Goal: Task Accomplishment & Management: Use online tool/utility

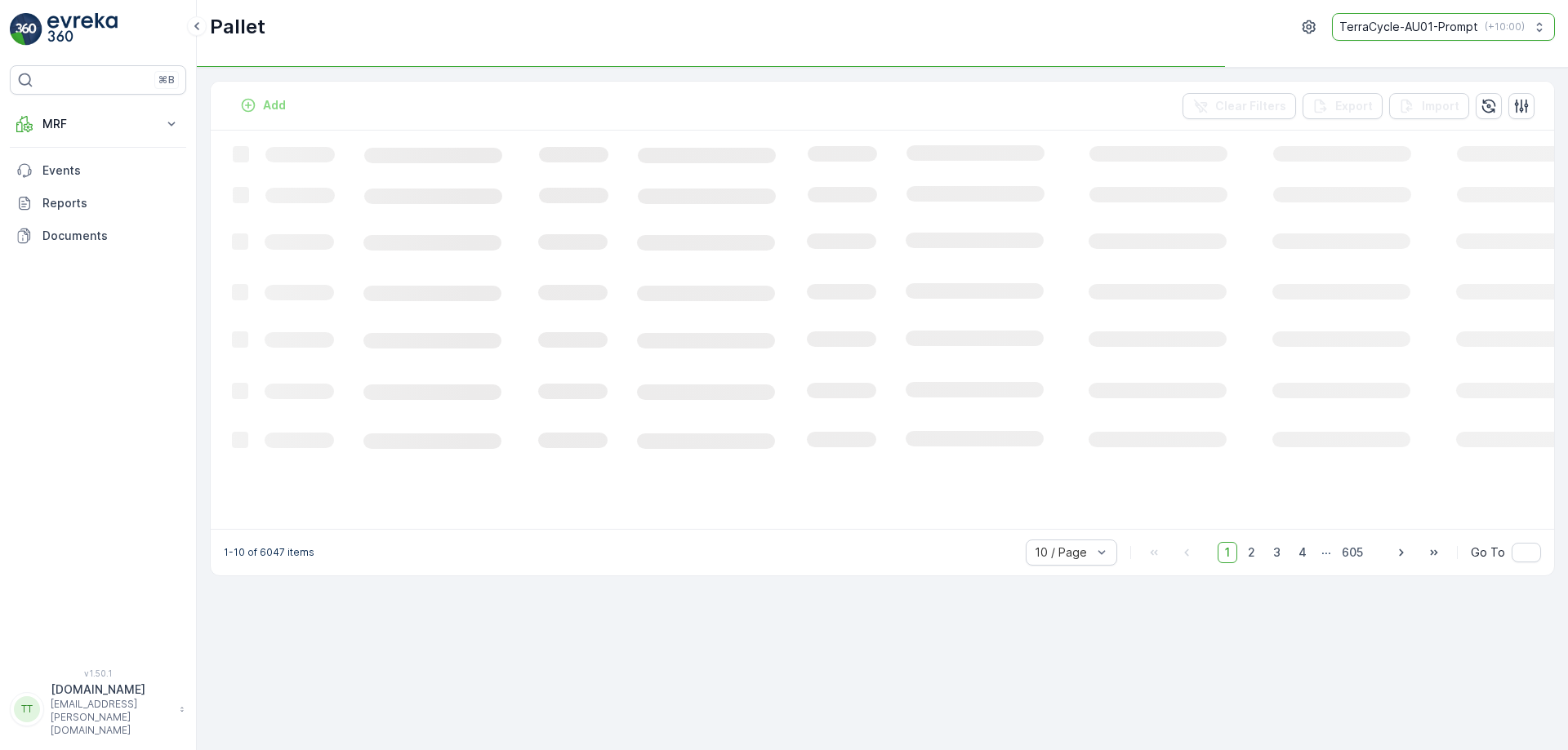
click at [1481, 29] on div "TerraCycle-AU01-Prompt ( +10:00 )" at bounding box center [1432, 26] width 186 height 16
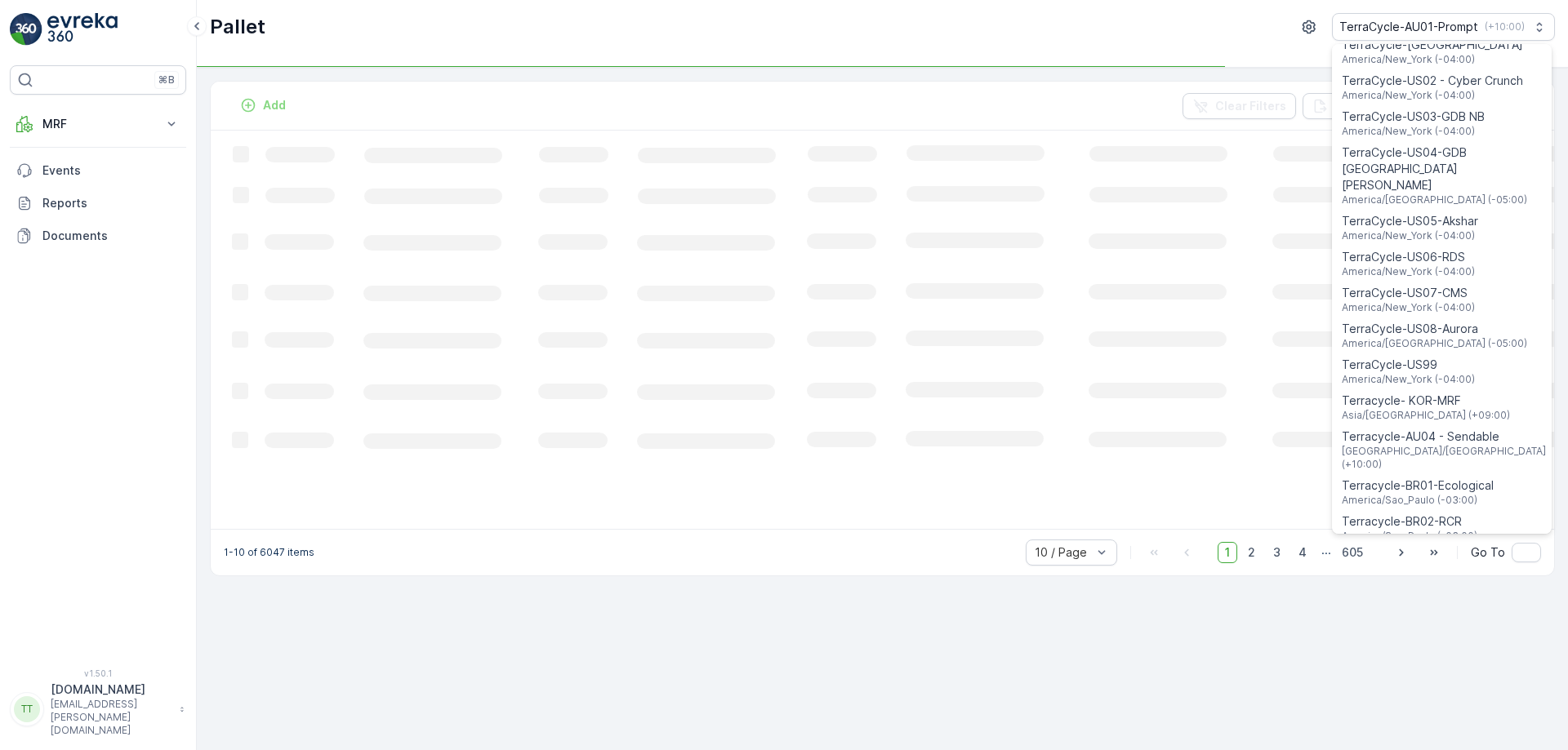
scroll to position [1173, 0]
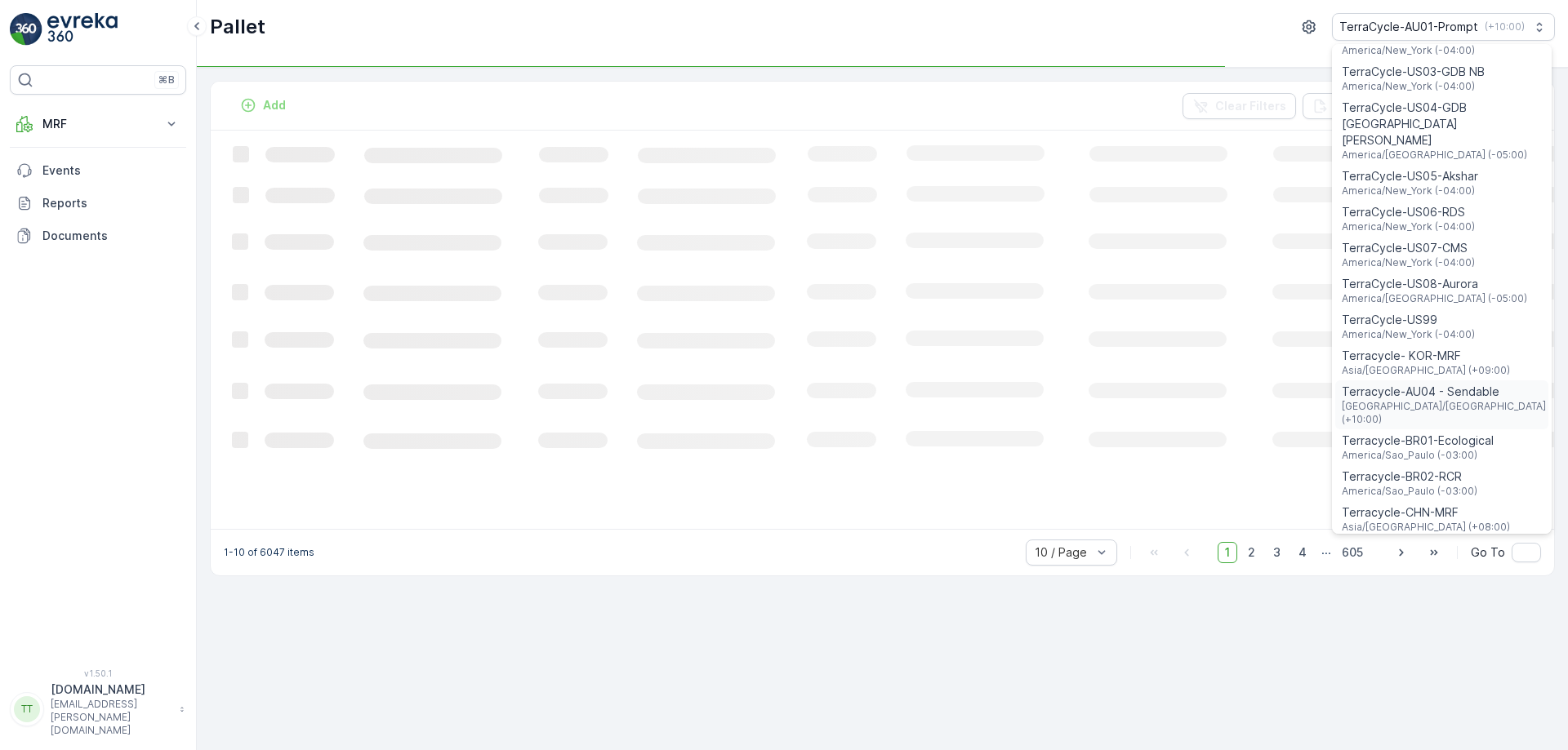
click at [1432, 384] on span "Terracycle-AU04 - Sendable" at bounding box center [1445, 391] width 207 height 16
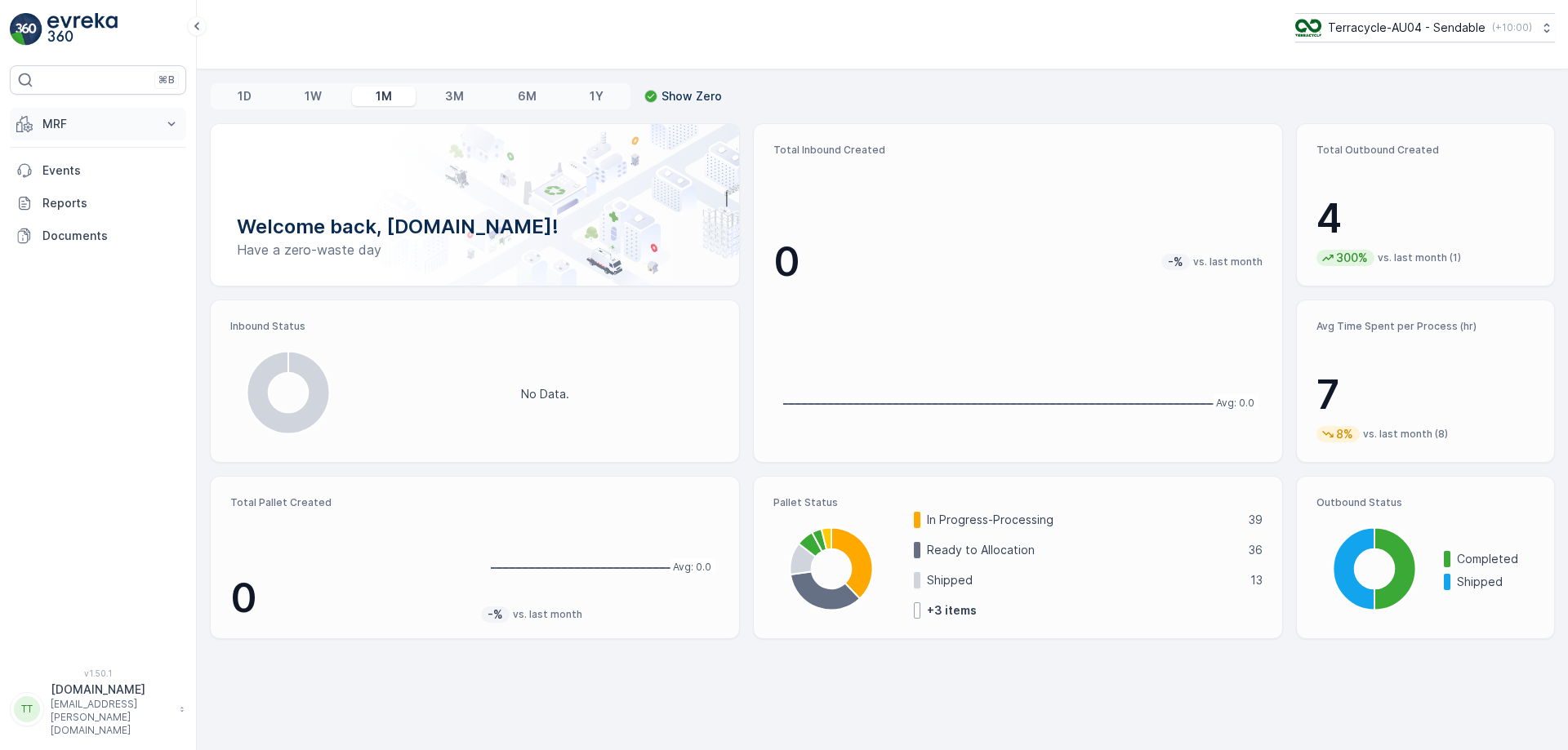
click at [106, 114] on button "MRF" at bounding box center [98, 123] width 176 height 33
click at [67, 213] on p "Process" at bounding box center [64, 220] width 44 height 16
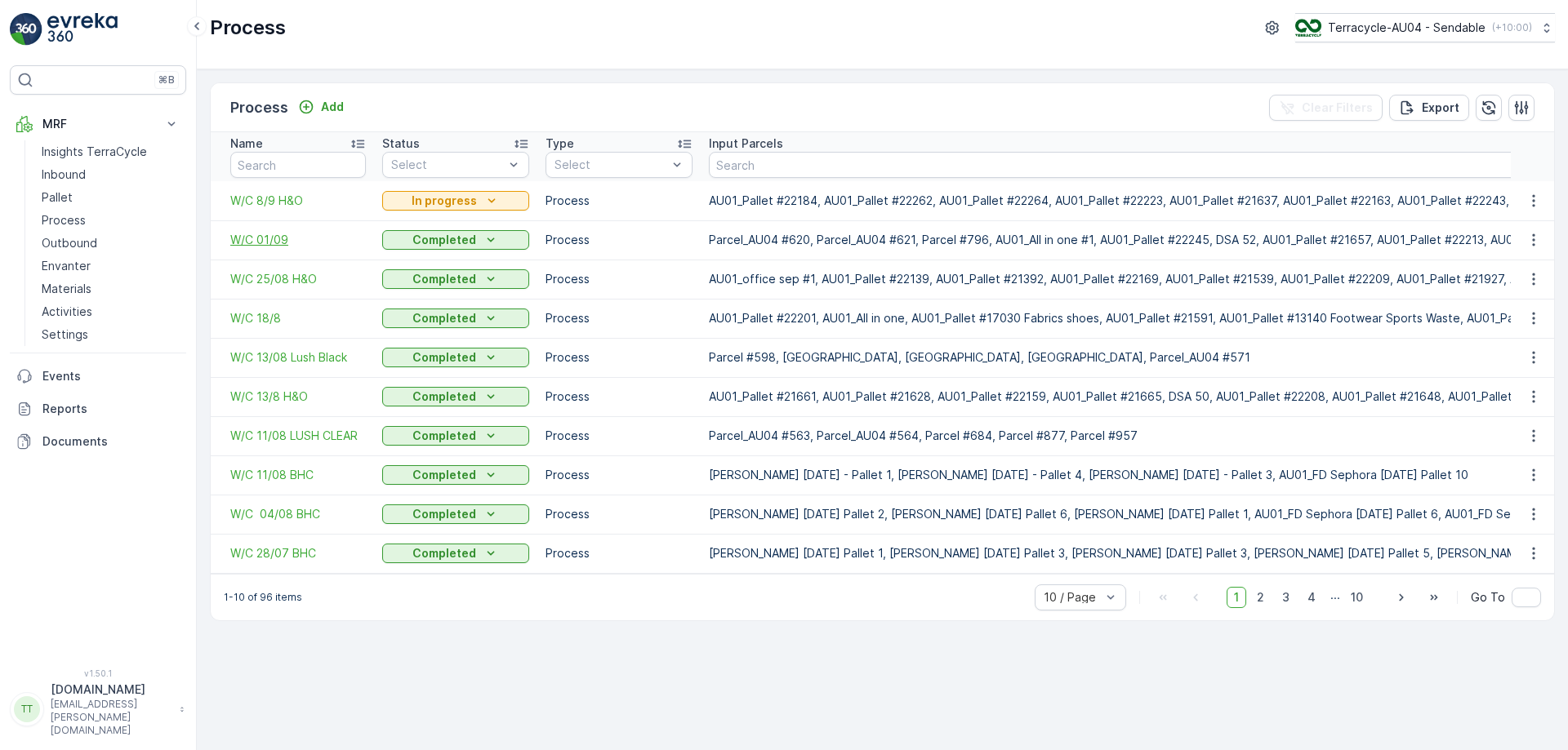
click at [260, 244] on span "W/C 01/09" at bounding box center [297, 239] width 135 height 16
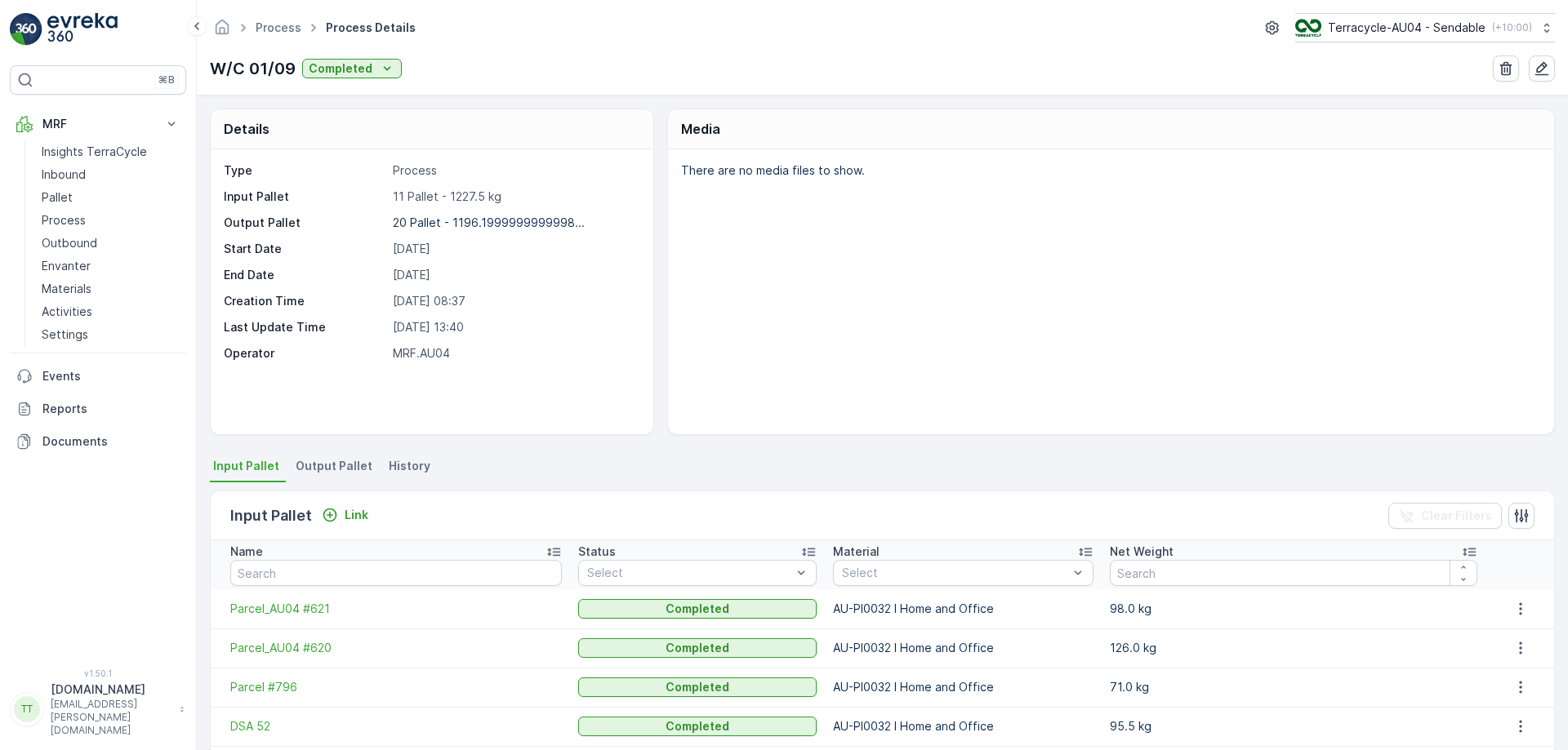
click at [326, 478] on li "Output Pallet" at bounding box center [335, 468] width 87 height 28
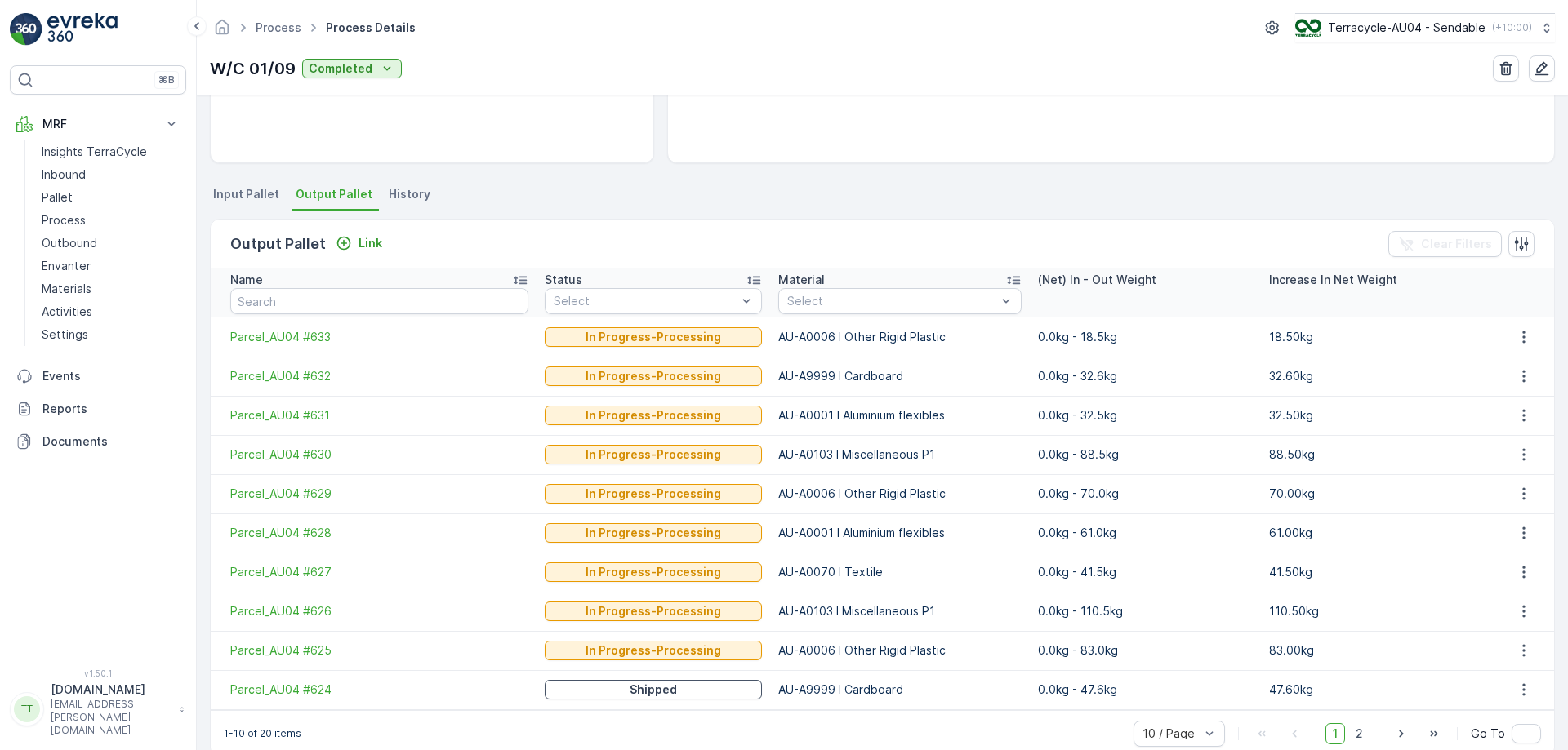
scroll to position [301, 0]
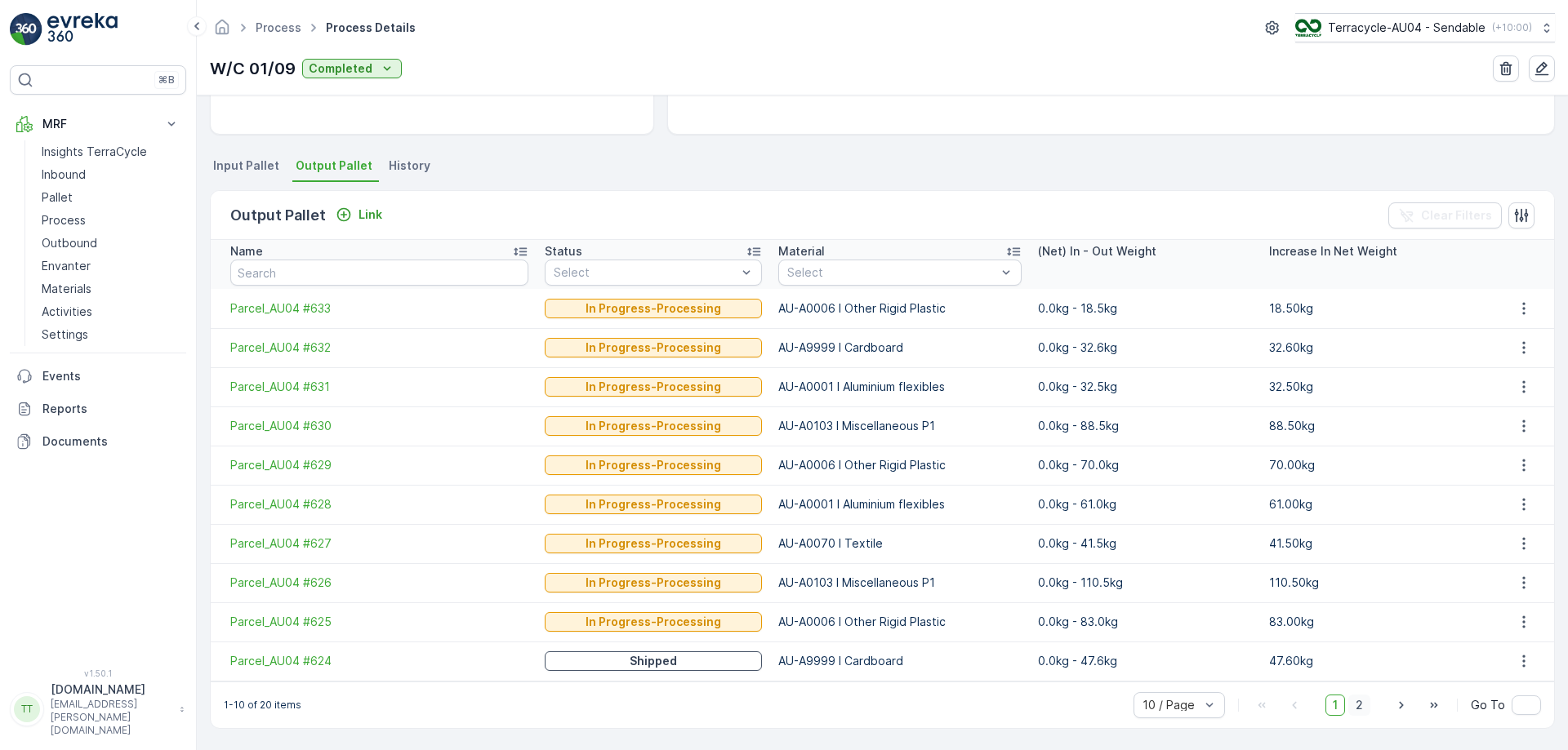
click at [1356, 701] on span "2" at bounding box center [1360, 705] width 22 height 21
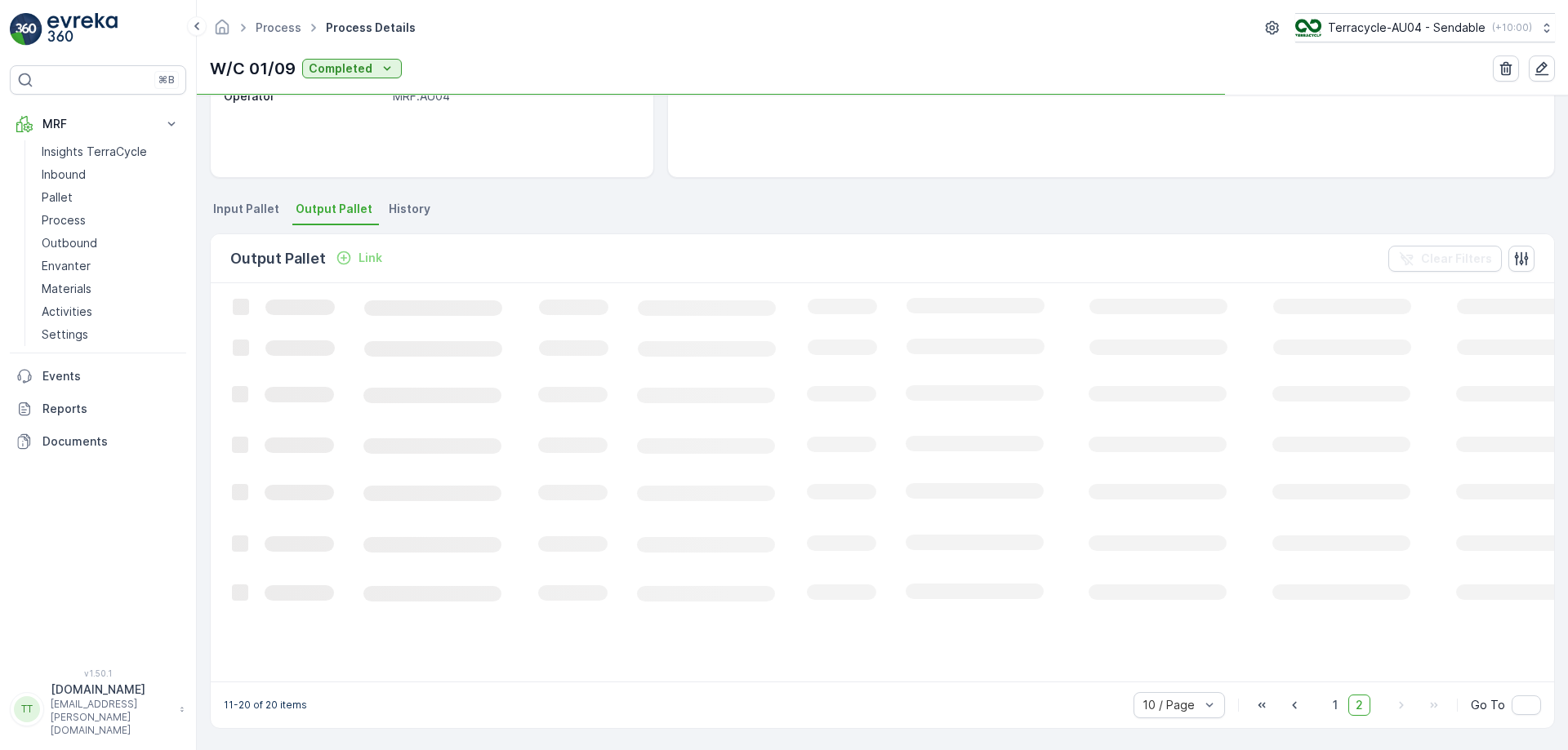
scroll to position [301, 0]
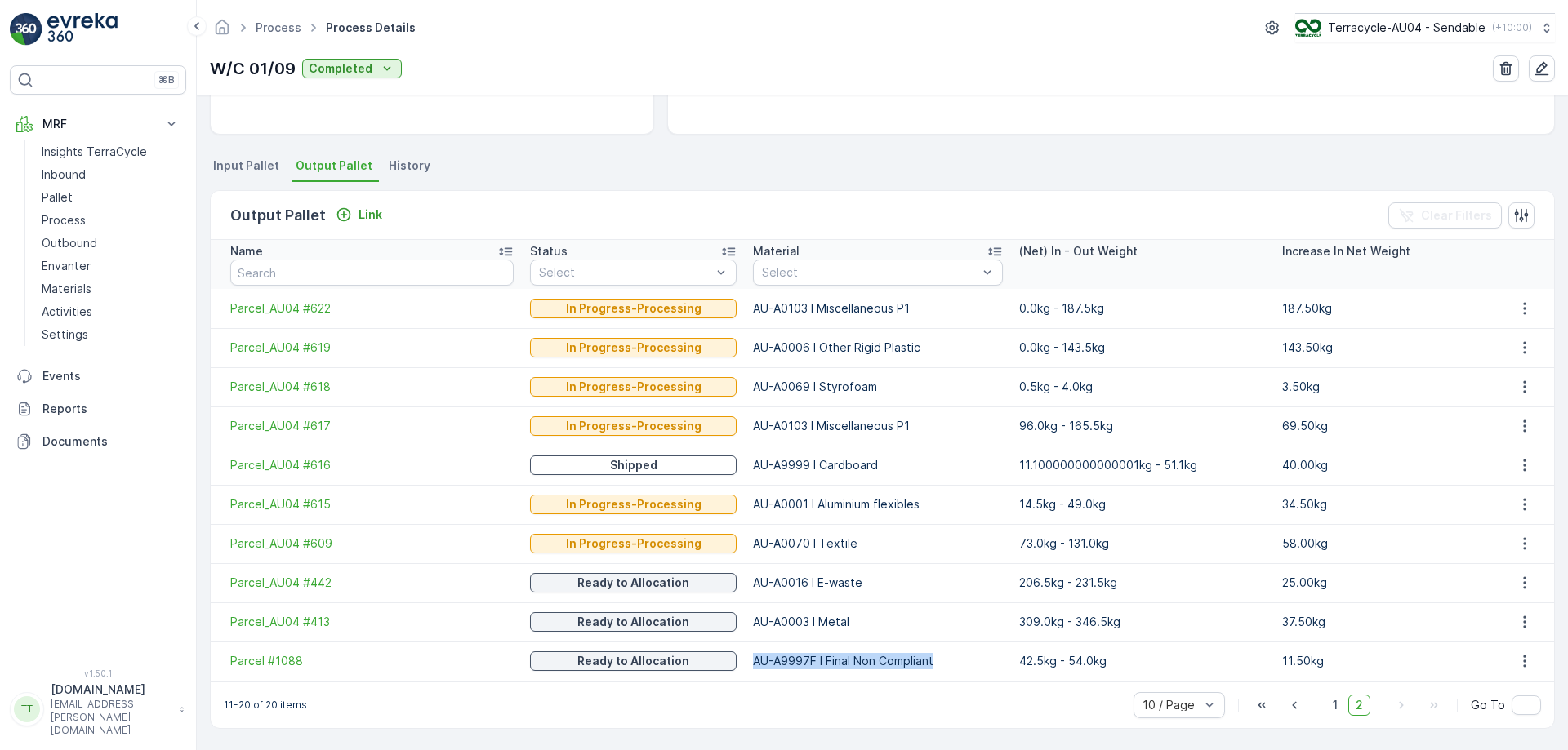
drag, startPoint x: 738, startPoint y: 660, endPoint x: 927, endPoint y: 662, distance: 189.0
click at [927, 662] on p "AU-A9997F I Final Non Compliant" at bounding box center [877, 660] width 250 height 16
copy p "AU-A9997F I Final Non Compliant"
click at [1384, 25] on p "Terracycle-AU04 - Sendable" at bounding box center [1406, 27] width 158 height 16
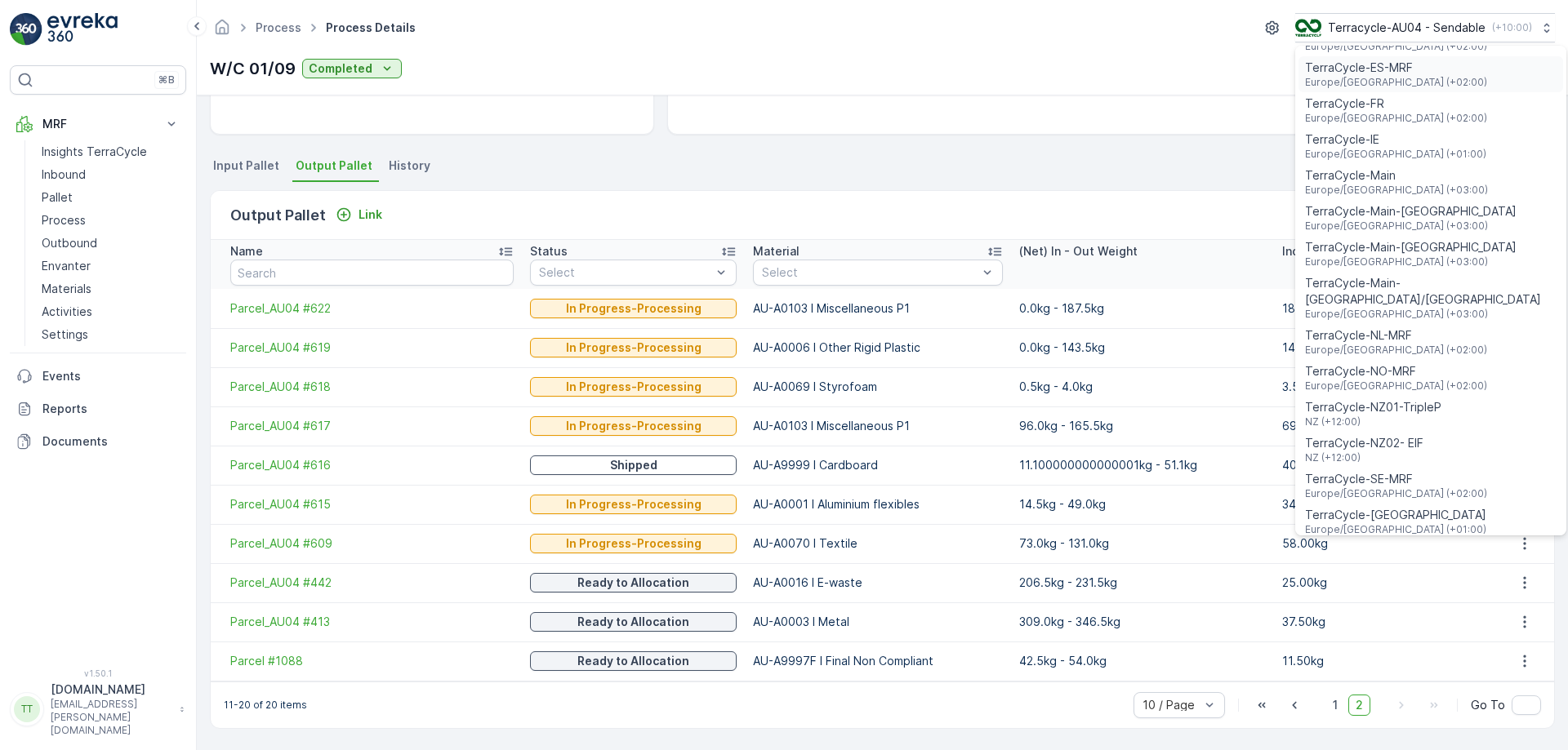
scroll to position [501, 0]
click at [1384, 415] on span "NZ (+12:00)" at bounding box center [1373, 422] width 136 height 13
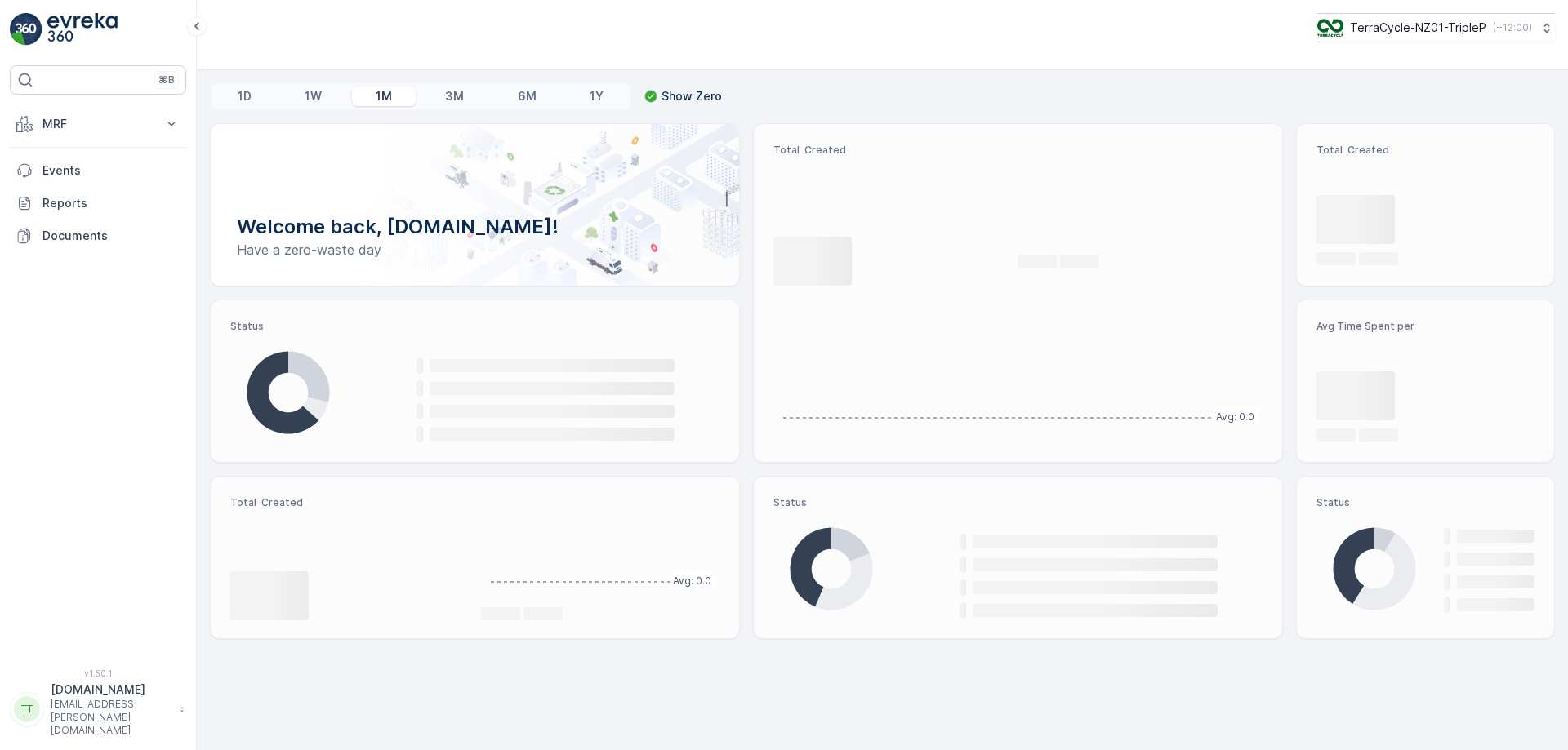
click at [144, 127] on p "MRF" at bounding box center [98, 123] width 111 height 16
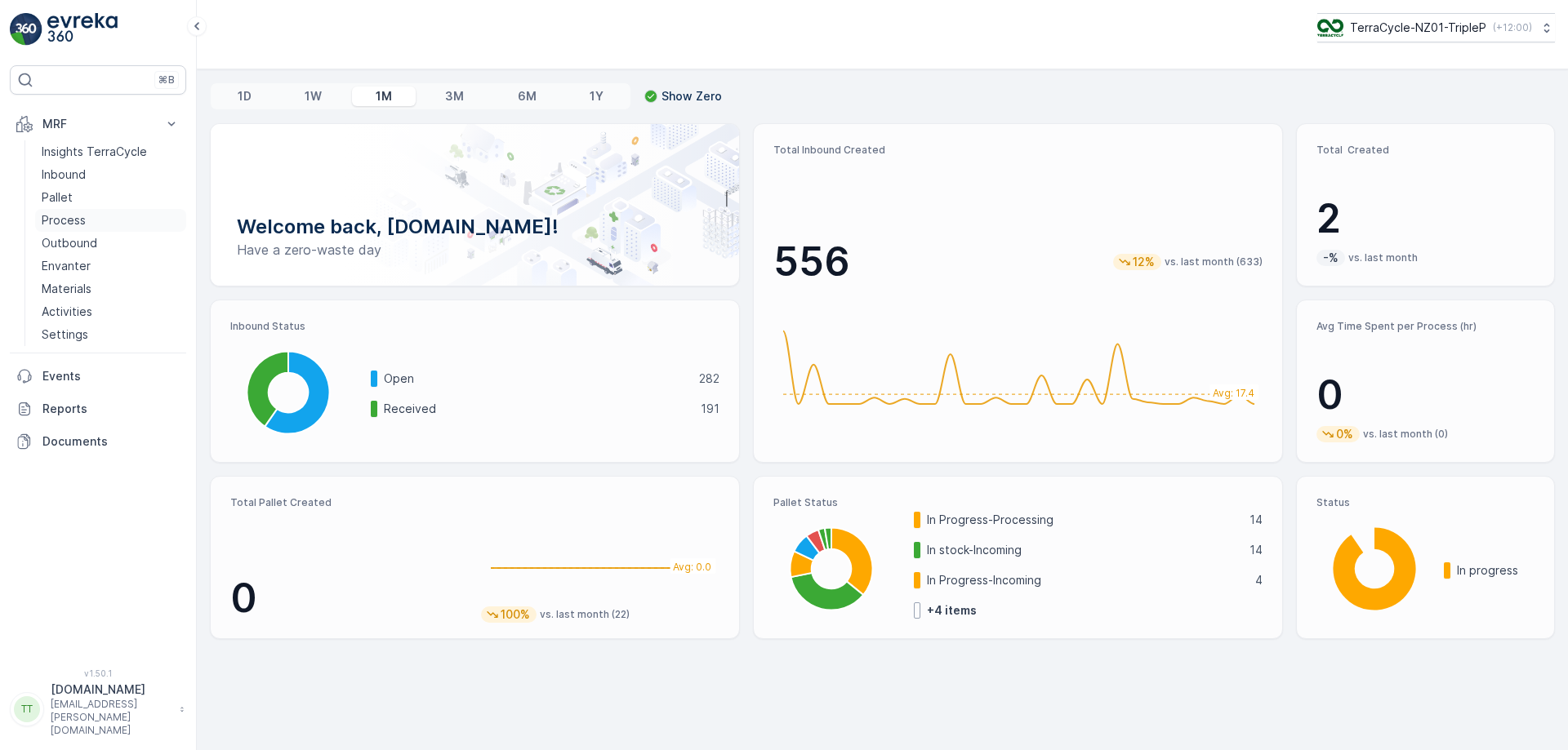
click at [81, 218] on p "Process" at bounding box center [64, 220] width 44 height 16
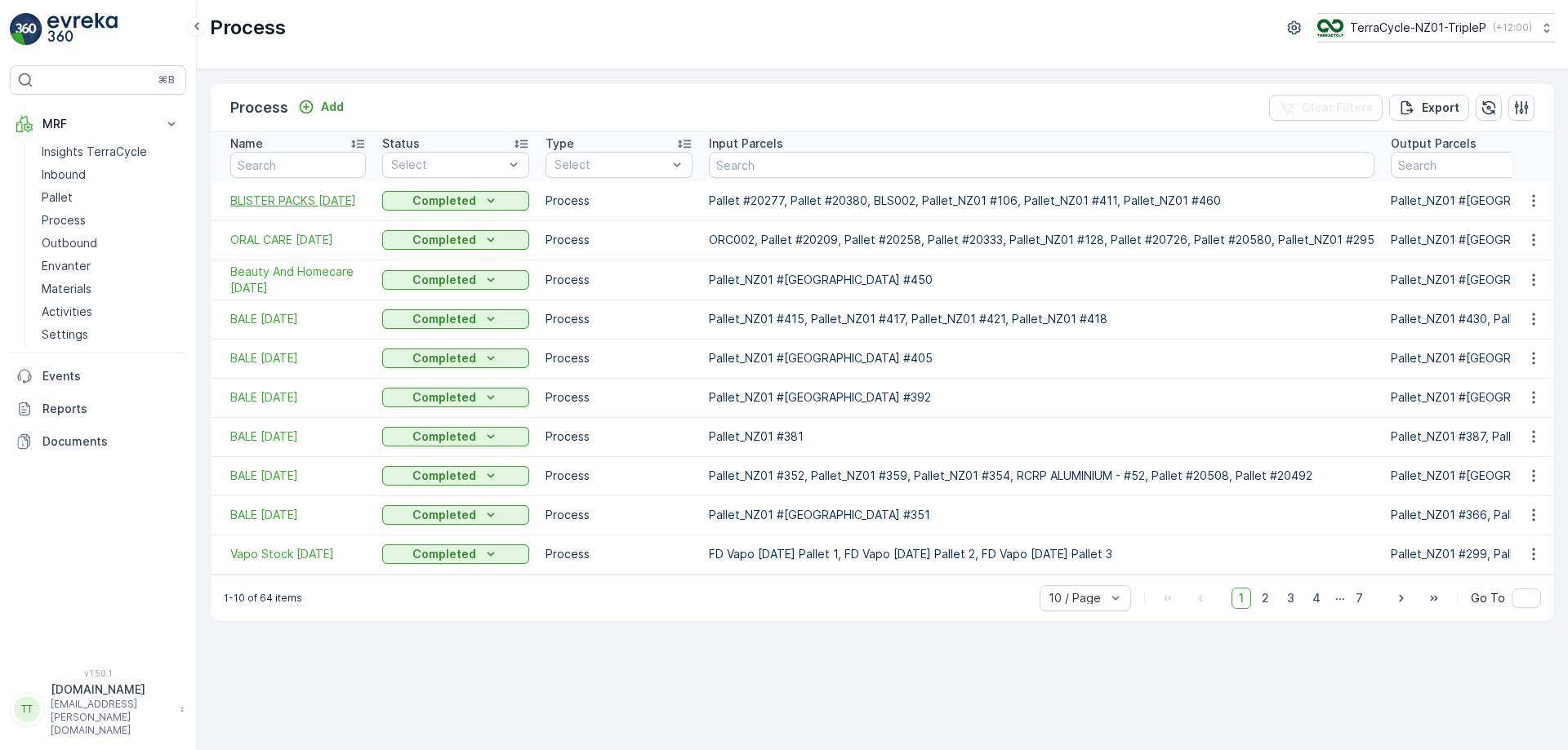
click at [278, 192] on span "BLISTER PACKS [DATE]" at bounding box center [297, 200] width 135 height 16
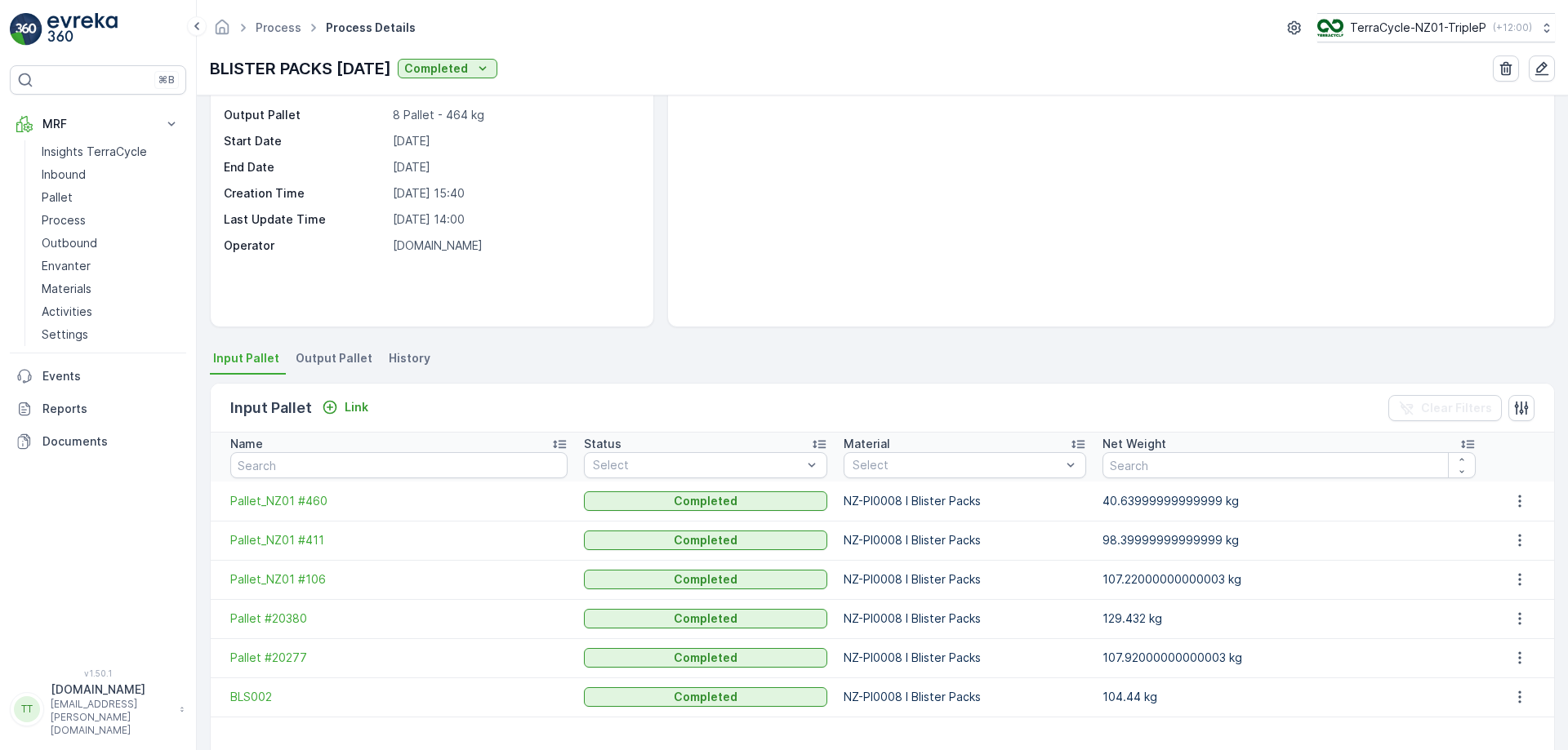
scroll to position [108, 0]
click at [318, 350] on span "Output Pallet" at bounding box center [334, 357] width 76 height 16
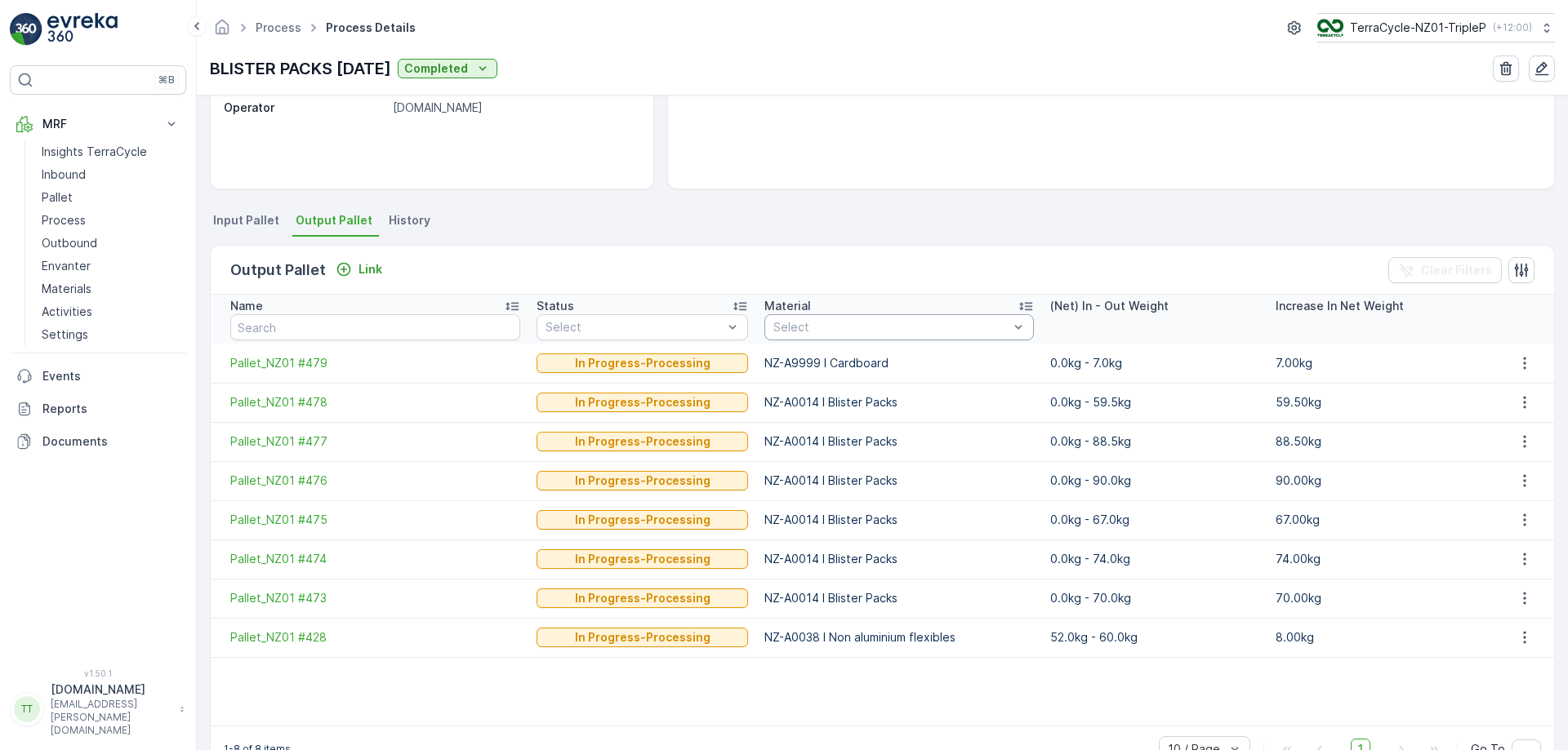
scroll to position [246, 0]
drag, startPoint x: 219, startPoint y: 631, endPoint x: 368, endPoint y: 640, distance: 149.3
click at [368, 640] on td "Pallet_NZ01 #428" at bounding box center [370, 637] width 318 height 39
copy span "Pallet_NZ01 #428"
click at [1018, 689] on table "Name Status Select Material Select (Net) In - Out Weight Increase In Net Weight…" at bounding box center [882, 509] width 1344 height 431
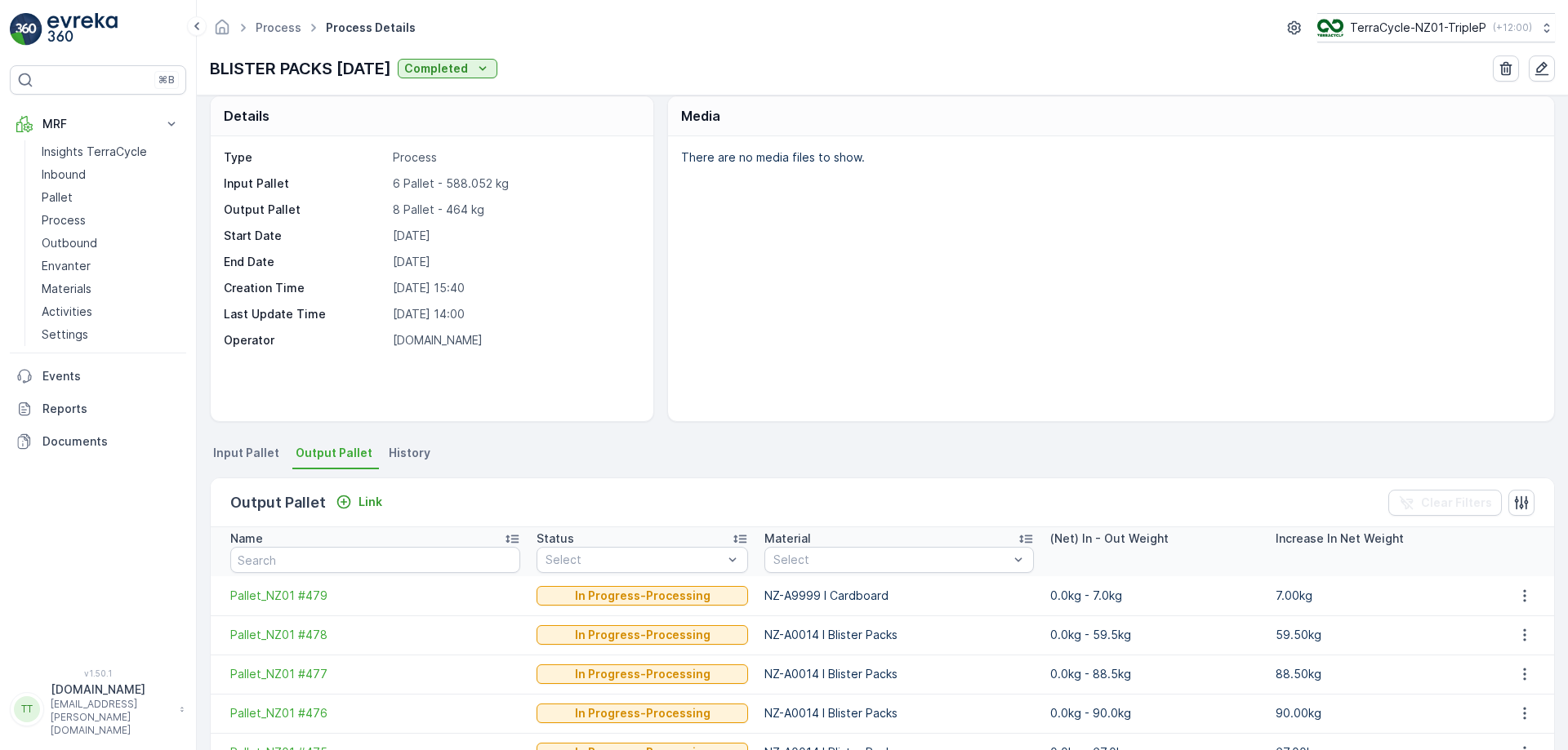
scroll to position [0, 0]
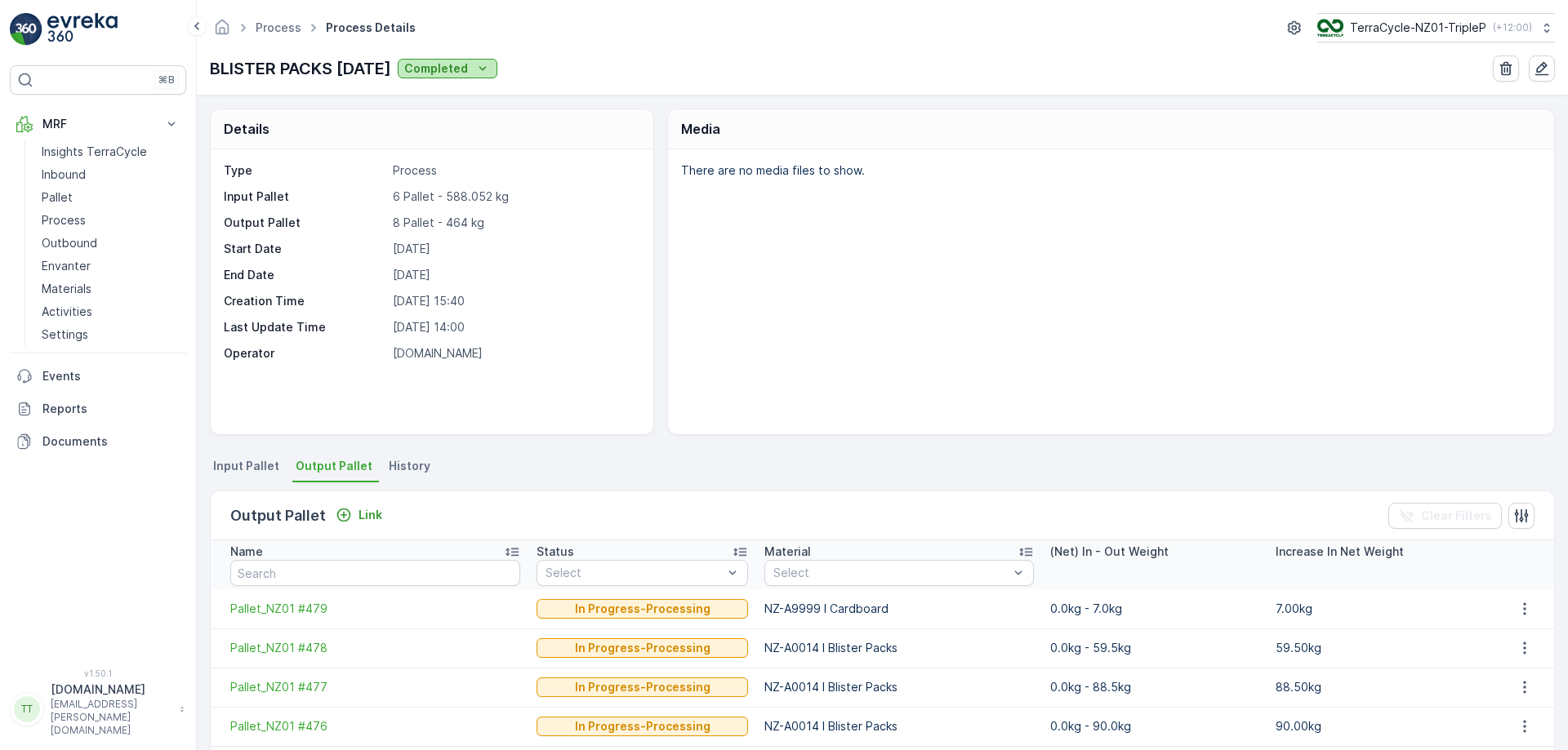
click at [487, 71] on icon "Completed" at bounding box center [482, 68] width 8 height 4
click at [498, 137] on span "In progress" at bounding box center [471, 138] width 61 height 16
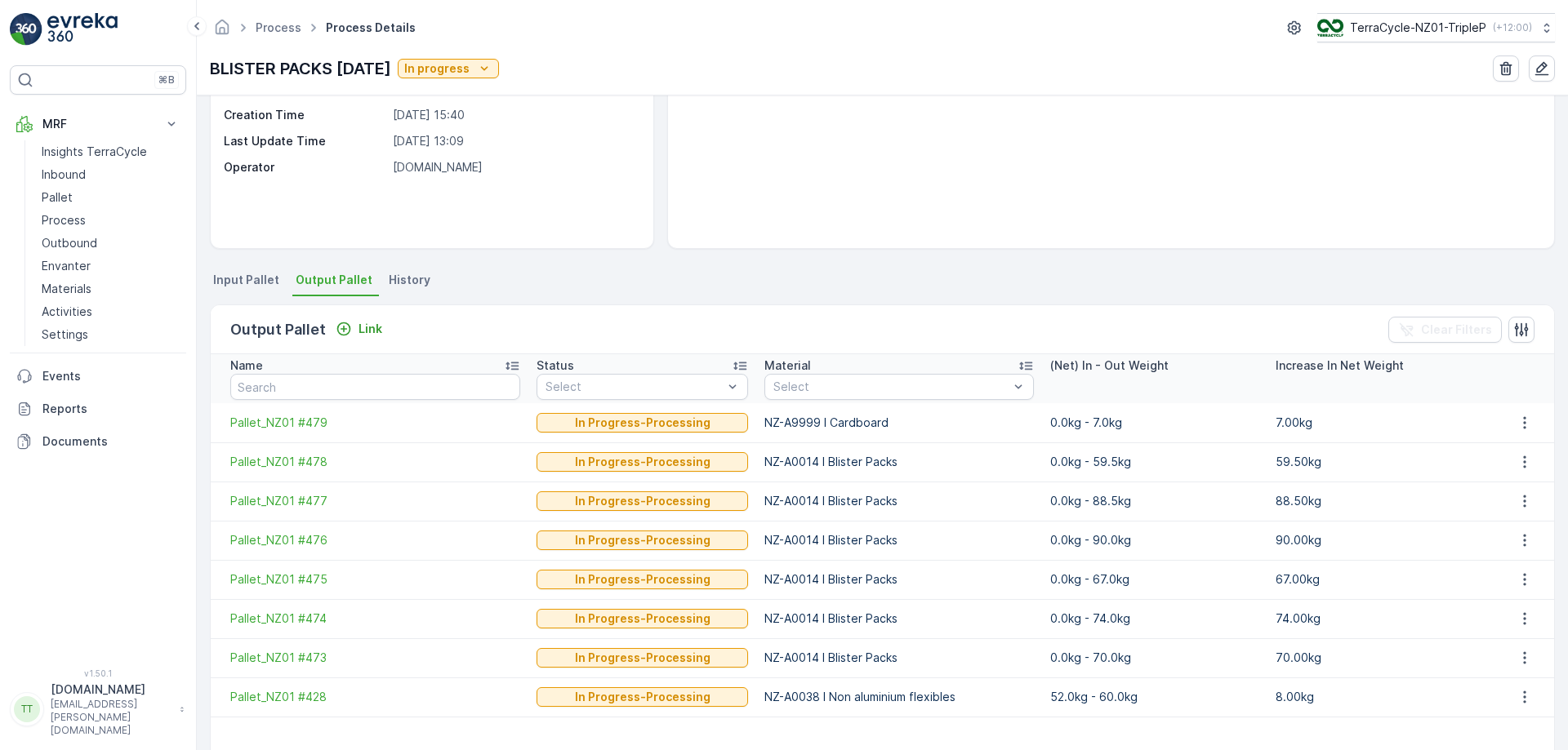
scroll to position [188, 0]
click at [362, 333] on p "Link" at bounding box center [371, 327] width 24 height 16
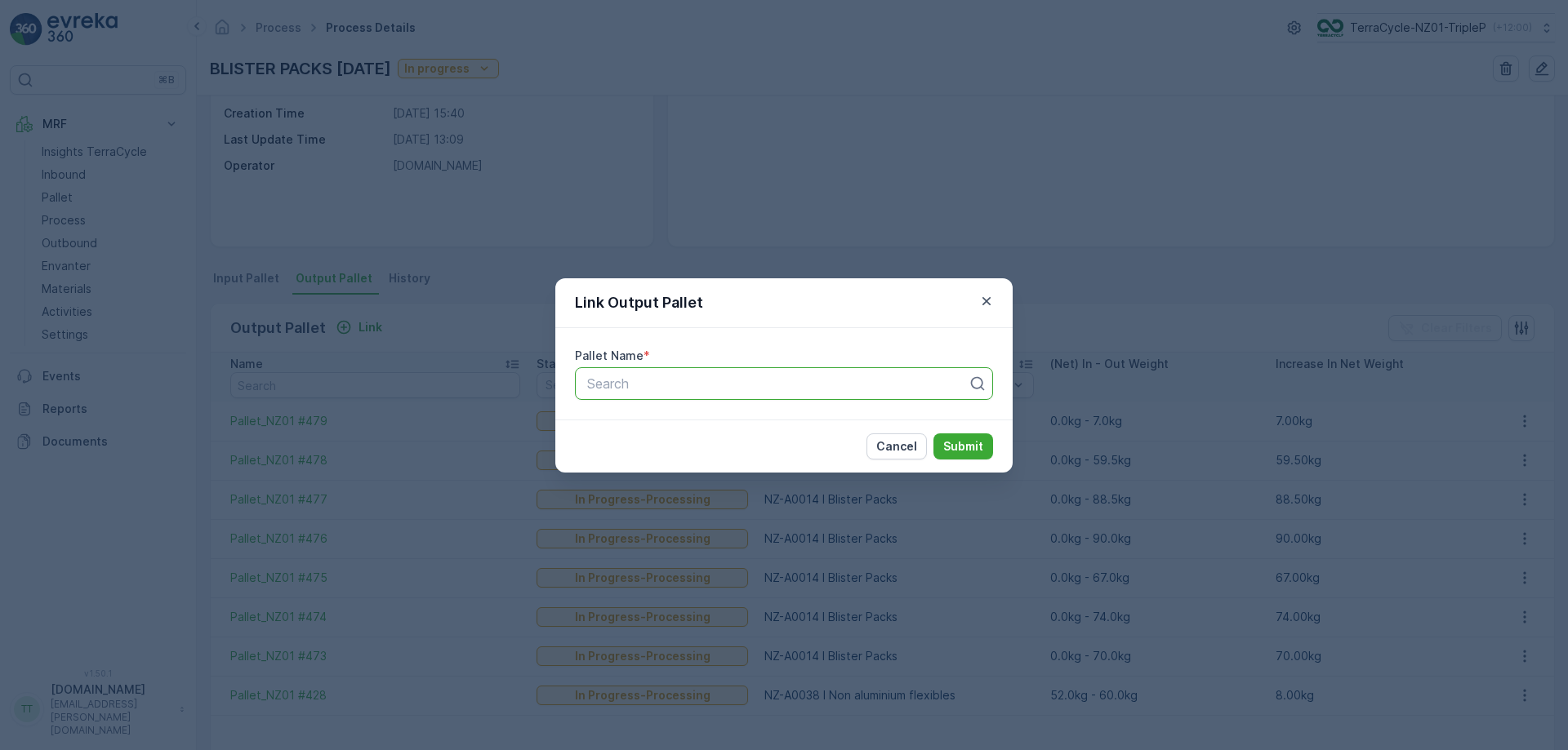
paste input "Pallet_NZ01 #480"
click at [624, 388] on div at bounding box center [777, 383] width 384 height 14
type input "Pallet_NZ01 #480"
click at [713, 425] on div "Pallet_NZ01 #480" at bounding box center [784, 423] width 398 height 14
click at [954, 447] on p "Submit" at bounding box center [963, 446] width 40 height 16
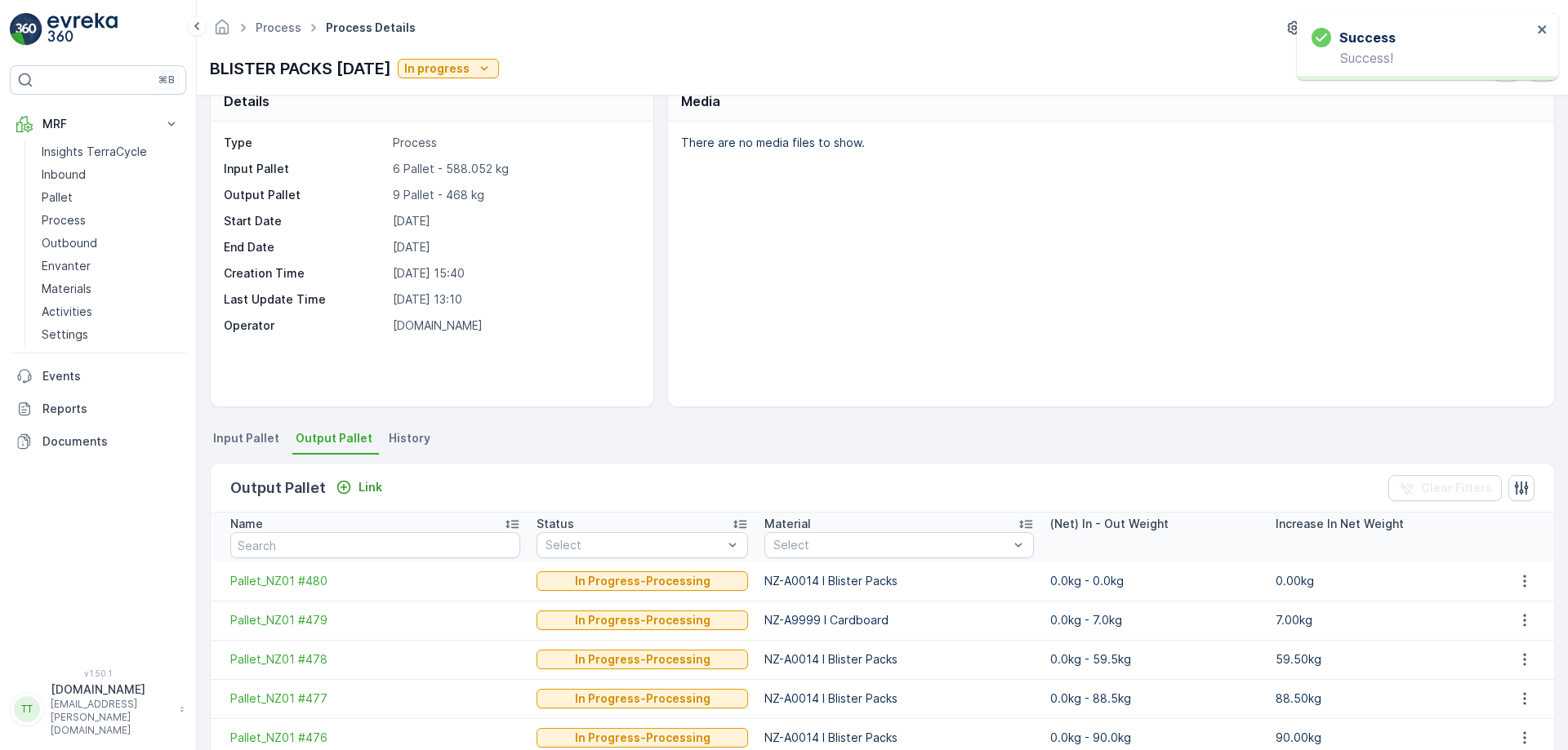
scroll to position [25, 0]
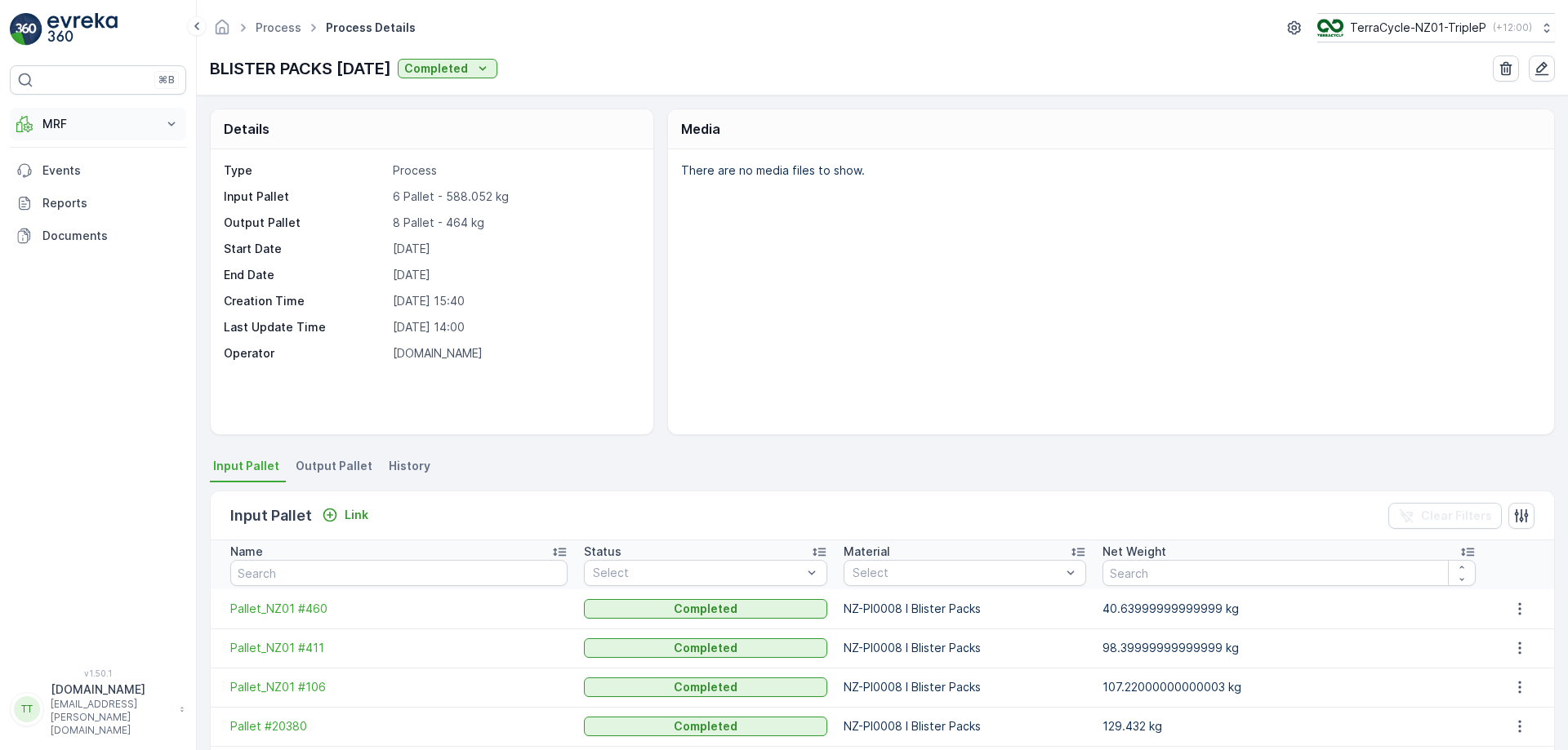
click at [145, 124] on p "MRF" at bounding box center [98, 123] width 111 height 16
click at [87, 214] on link "Process" at bounding box center [111, 220] width 151 height 23
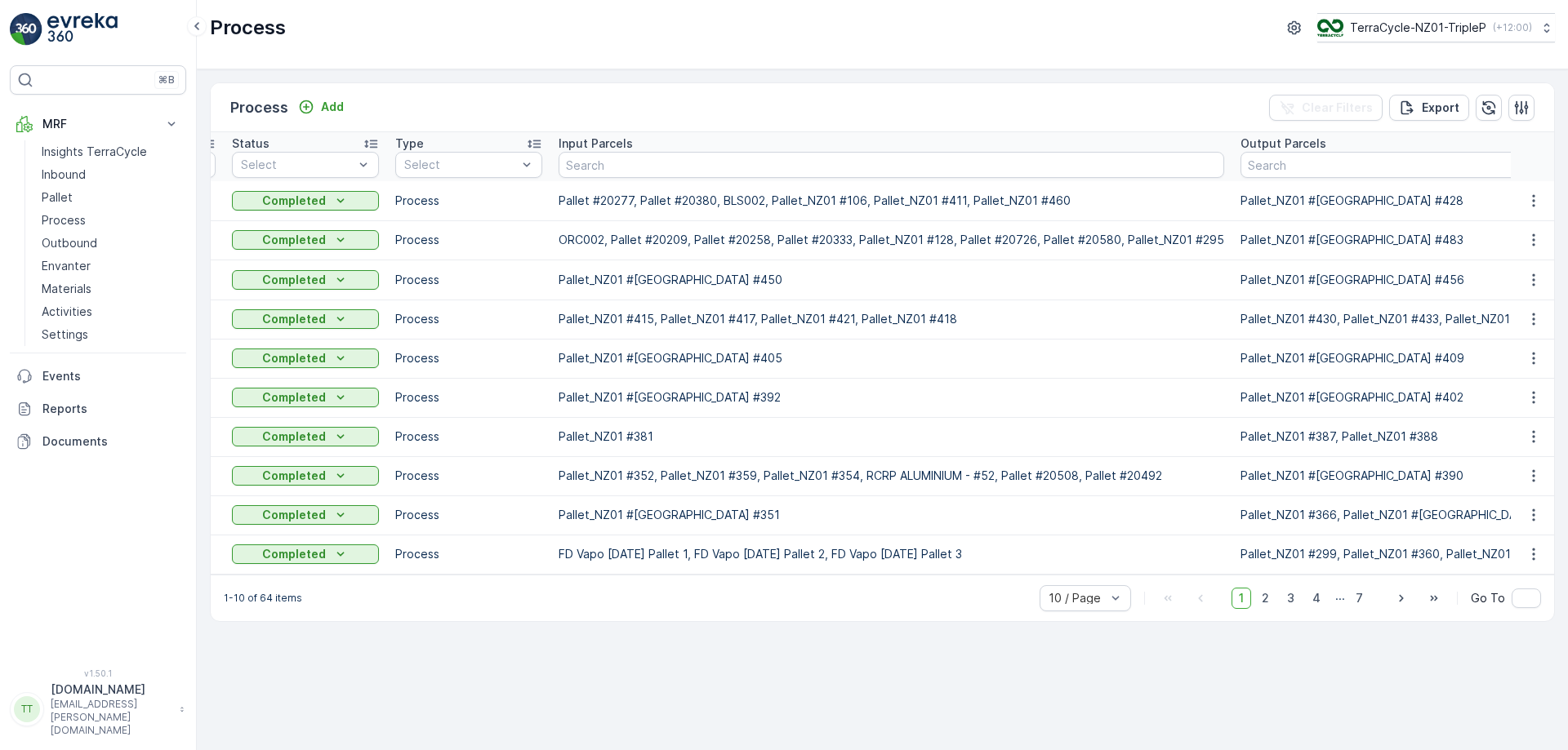
scroll to position [0, 153]
click at [1400, 170] on input "text" at bounding box center [1492, 165] width 508 height 26
paste input "Pallet_NZ01 #428"
type input "Pallet_NZ01 #428"
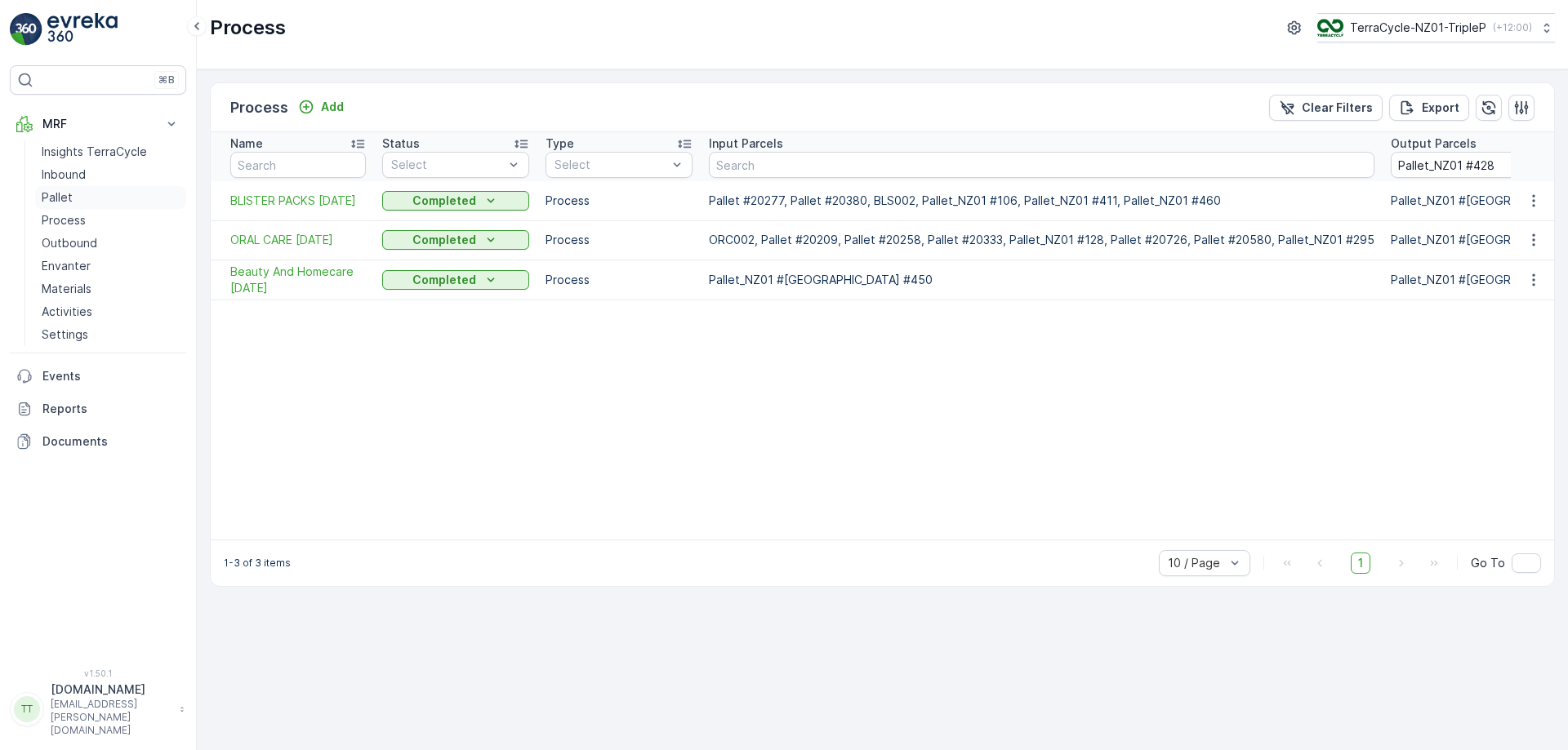
click at [81, 199] on link "Pallet" at bounding box center [111, 197] width 151 height 23
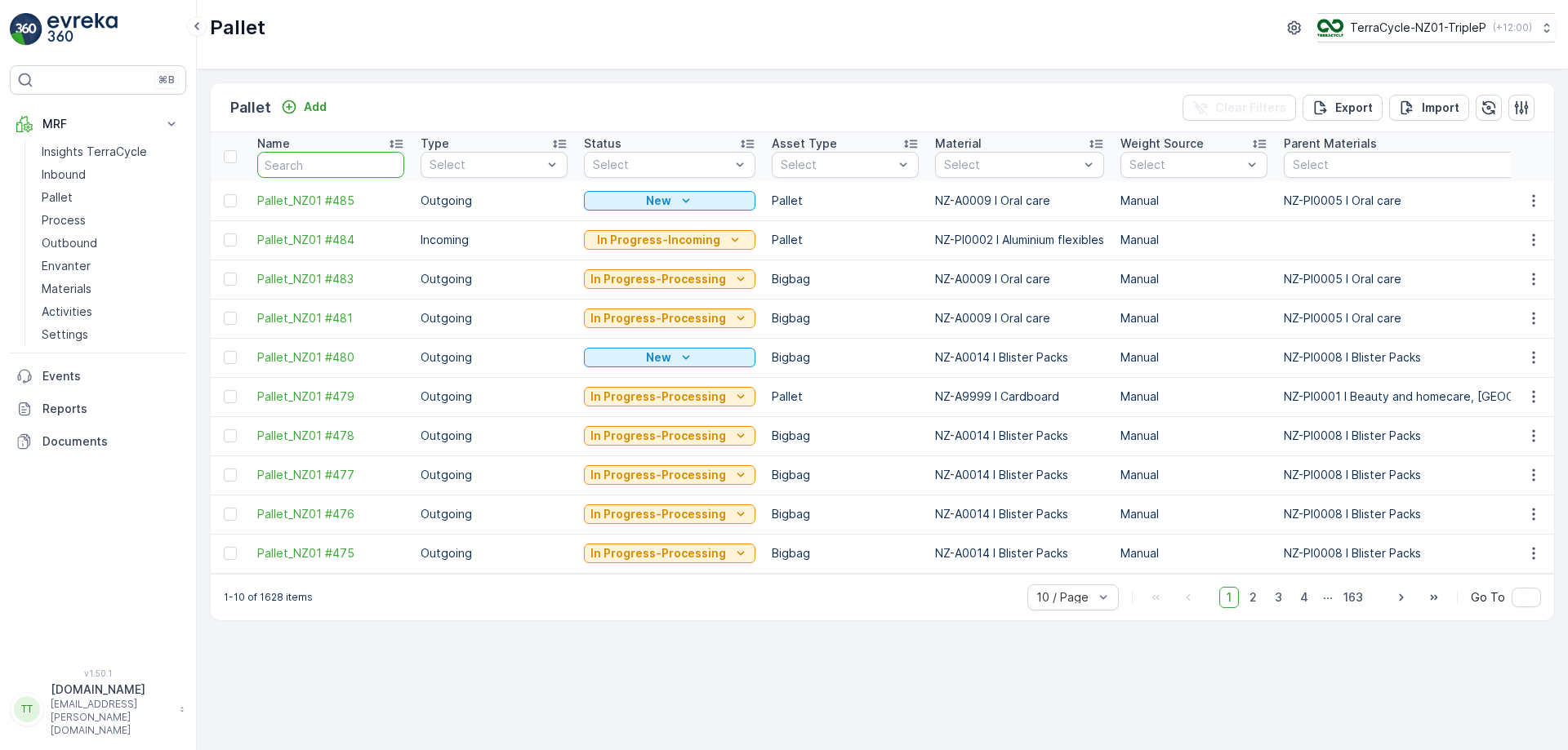
paste input "Pallet_NZ01 #480"
click at [292, 161] on input "text" at bounding box center [330, 165] width 147 height 26
type input "Pallet_NZ01 #480"
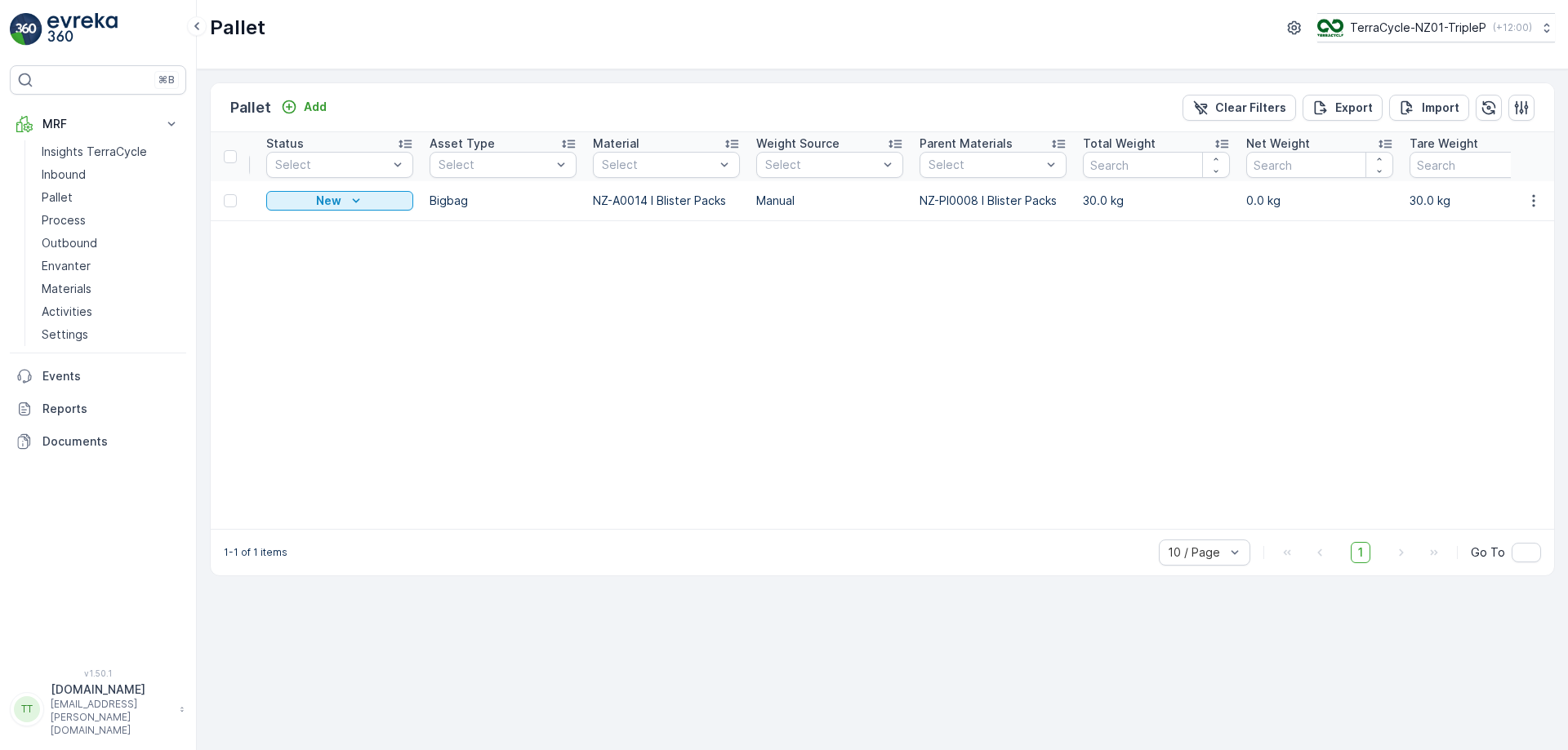
scroll to position [0, 318]
click at [1535, 202] on icon "button" at bounding box center [1533, 200] width 16 height 16
click at [1516, 286] on span "Update Weight" at bounding box center [1507, 293] width 83 height 16
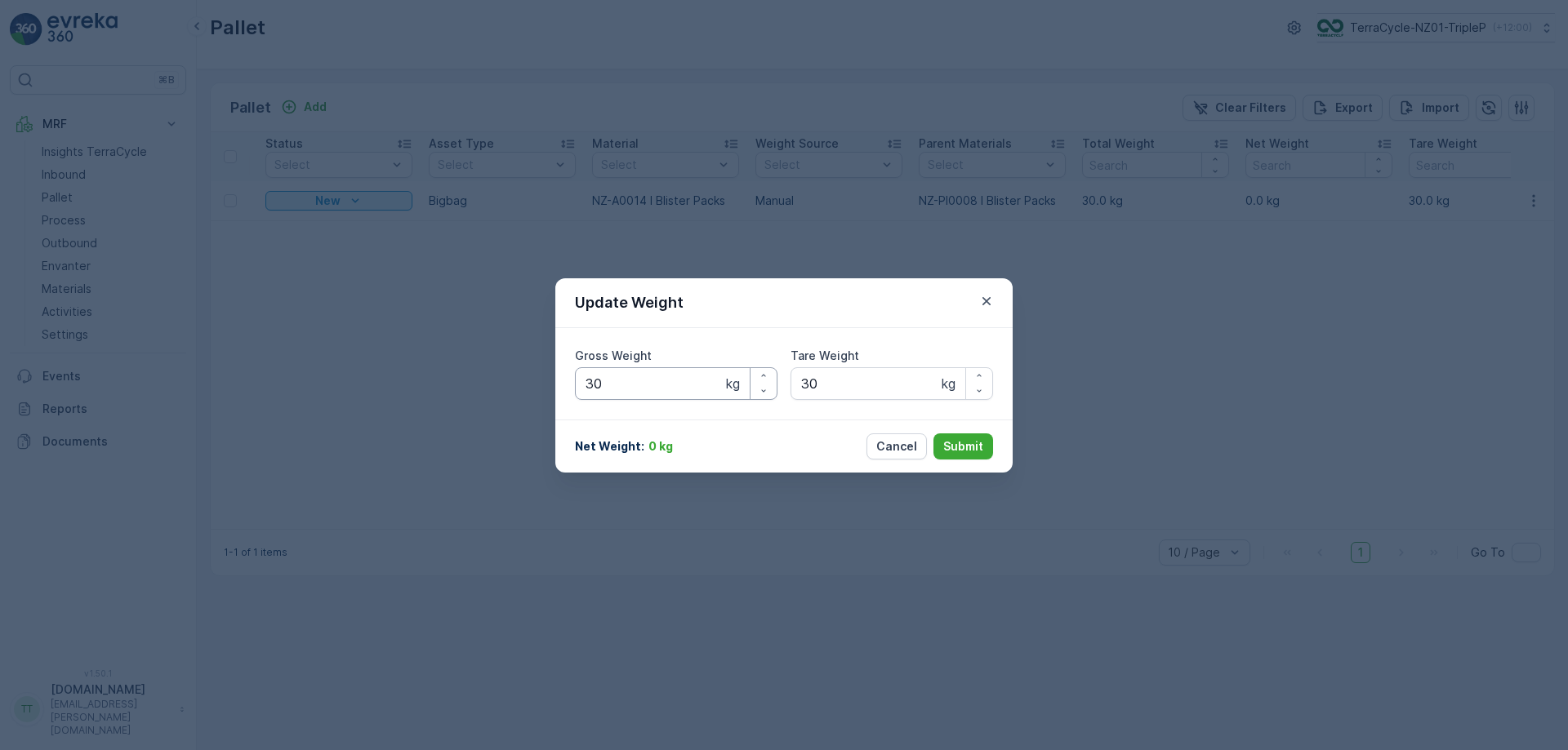
click at [632, 380] on Weight "30" at bounding box center [676, 383] width 203 height 33
type Weight "3"
type Weight "79"
click at [956, 446] on p "Submit" at bounding box center [963, 446] width 40 height 16
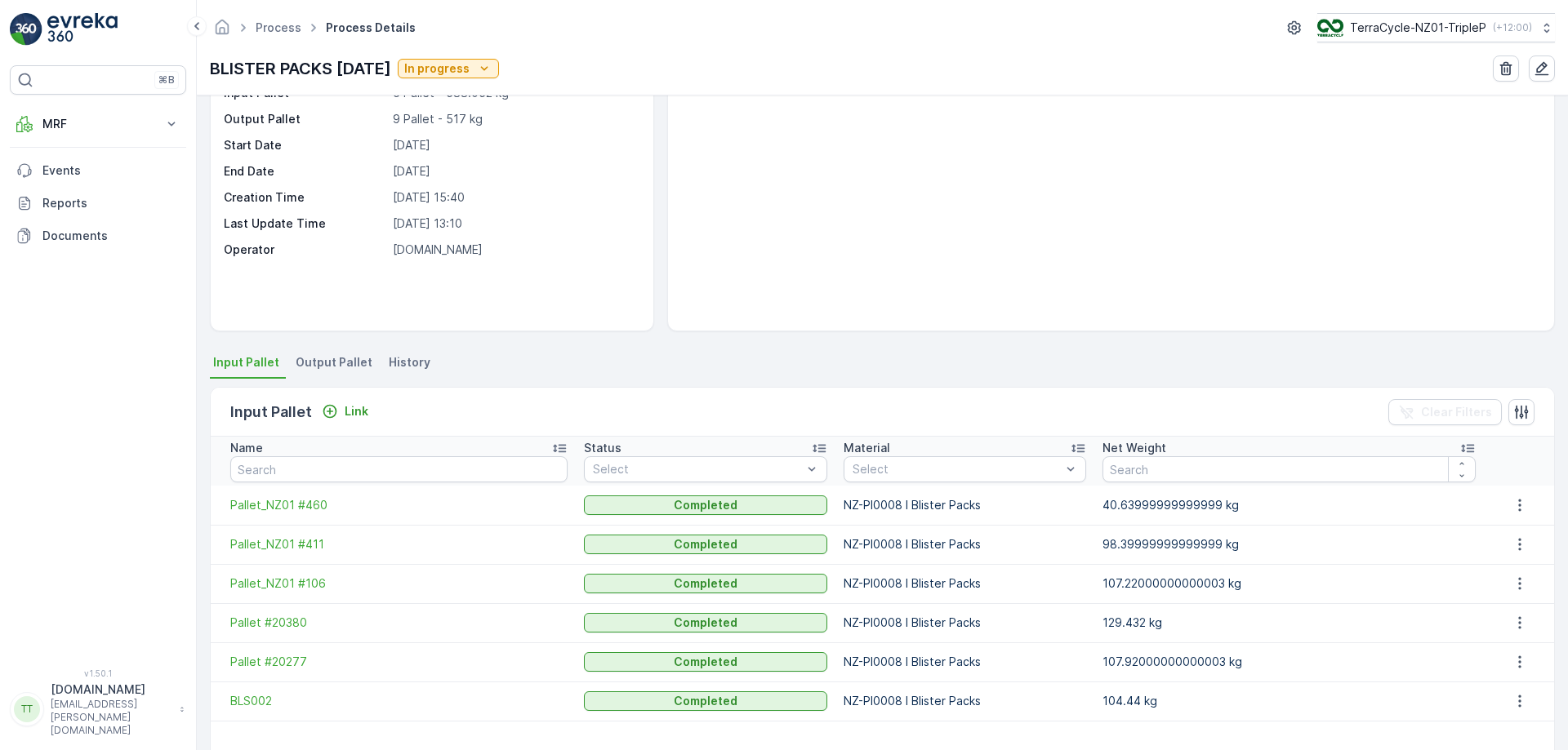
scroll to position [104, 0]
click at [342, 363] on span "Output Pallet" at bounding box center [334, 361] width 76 height 16
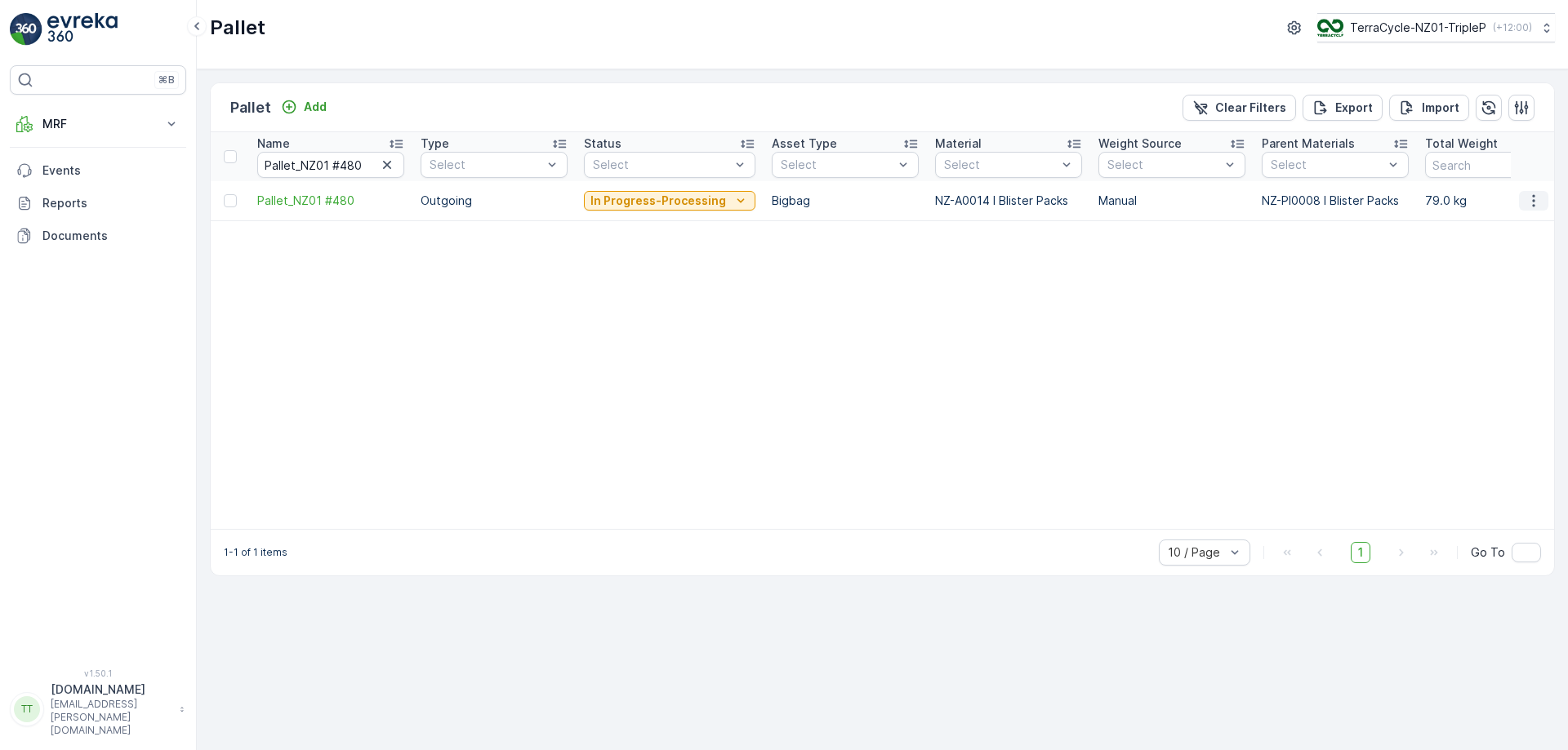
click at [1528, 207] on icon "button" at bounding box center [1533, 200] width 16 height 16
click at [1507, 290] on span "Update Weight" at bounding box center [1507, 293] width 83 height 16
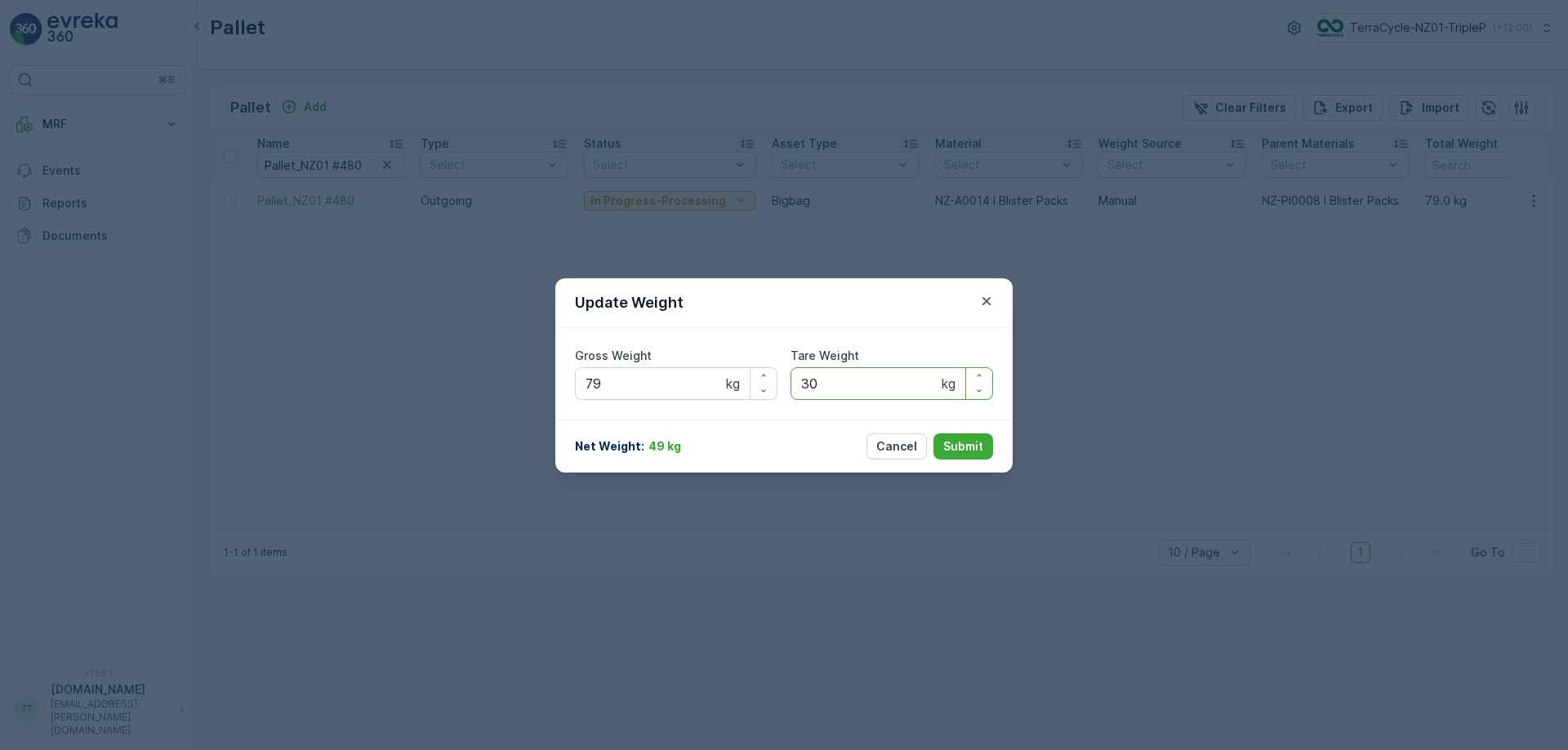
click at [808, 380] on Weight "30" at bounding box center [892, 383] width 203 height 33
type Weight "20"
click at [944, 437] on button "Submit" at bounding box center [963, 446] width 60 height 26
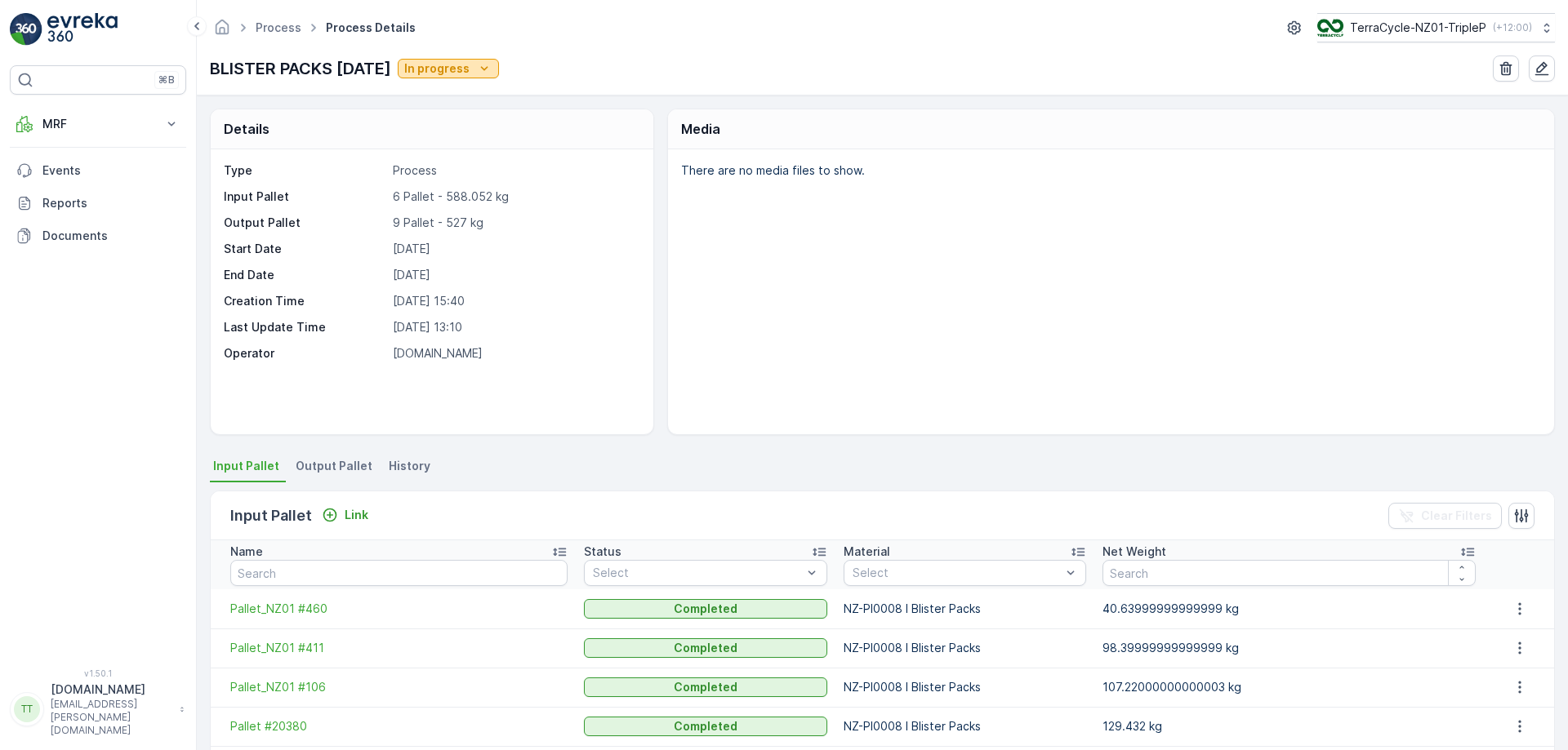
click at [470, 71] on p "In progress" at bounding box center [437, 68] width 66 height 16
click at [338, 469] on span "Output Pallet" at bounding box center [334, 465] width 76 height 16
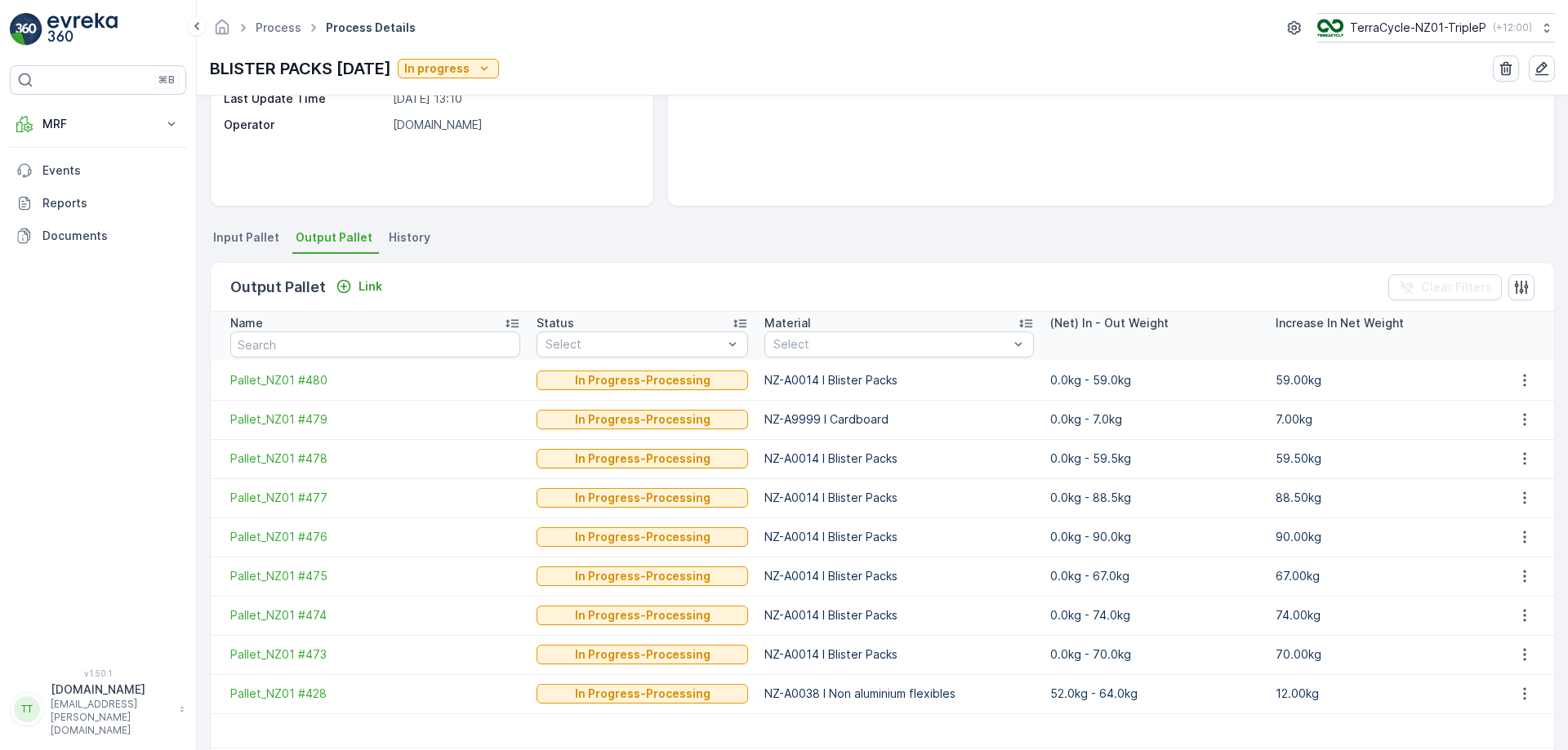
scroll to position [228, 0]
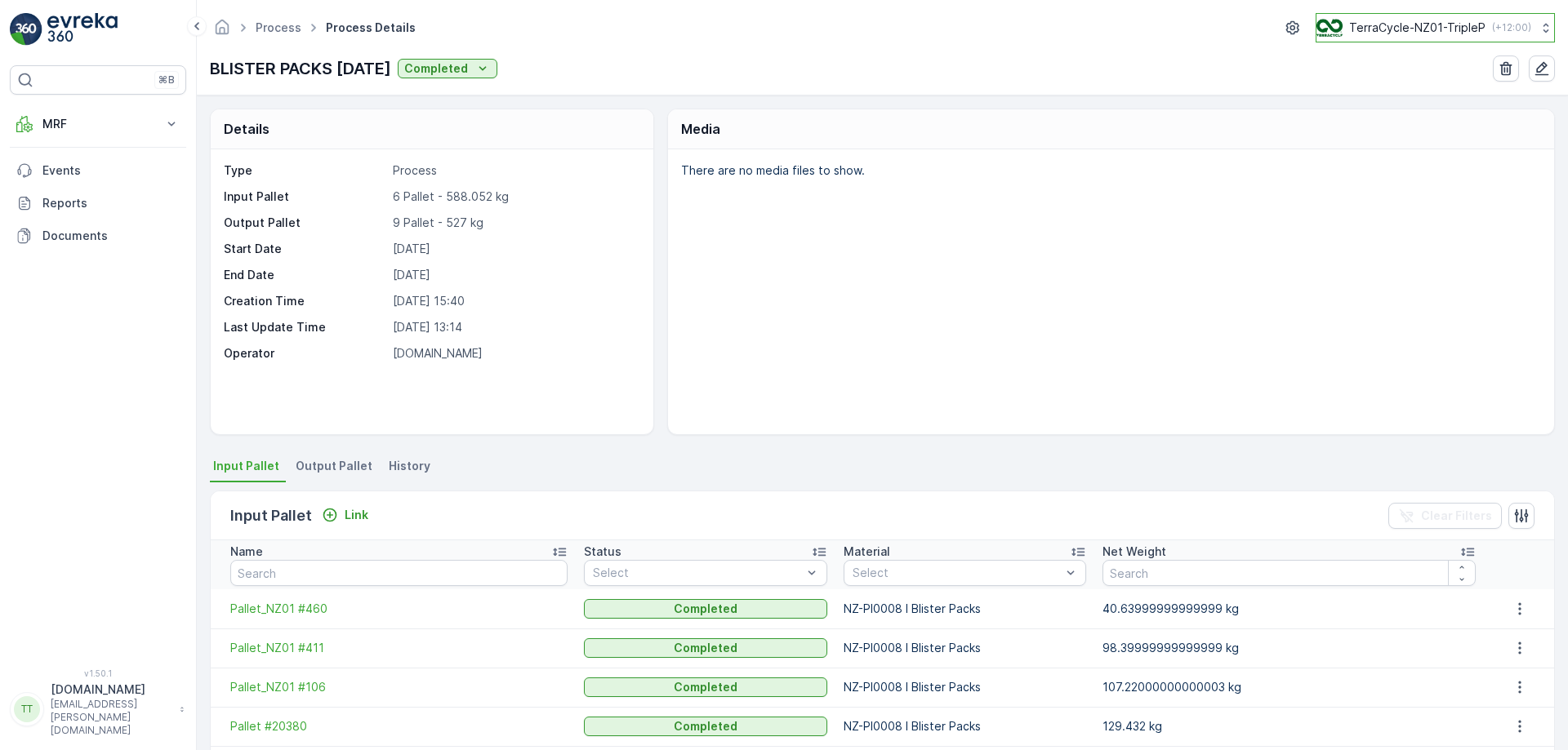
click at [1356, 14] on button "TerraCycle-NZ01-TripleP ( +12:00 )" at bounding box center [1435, 28] width 239 height 29
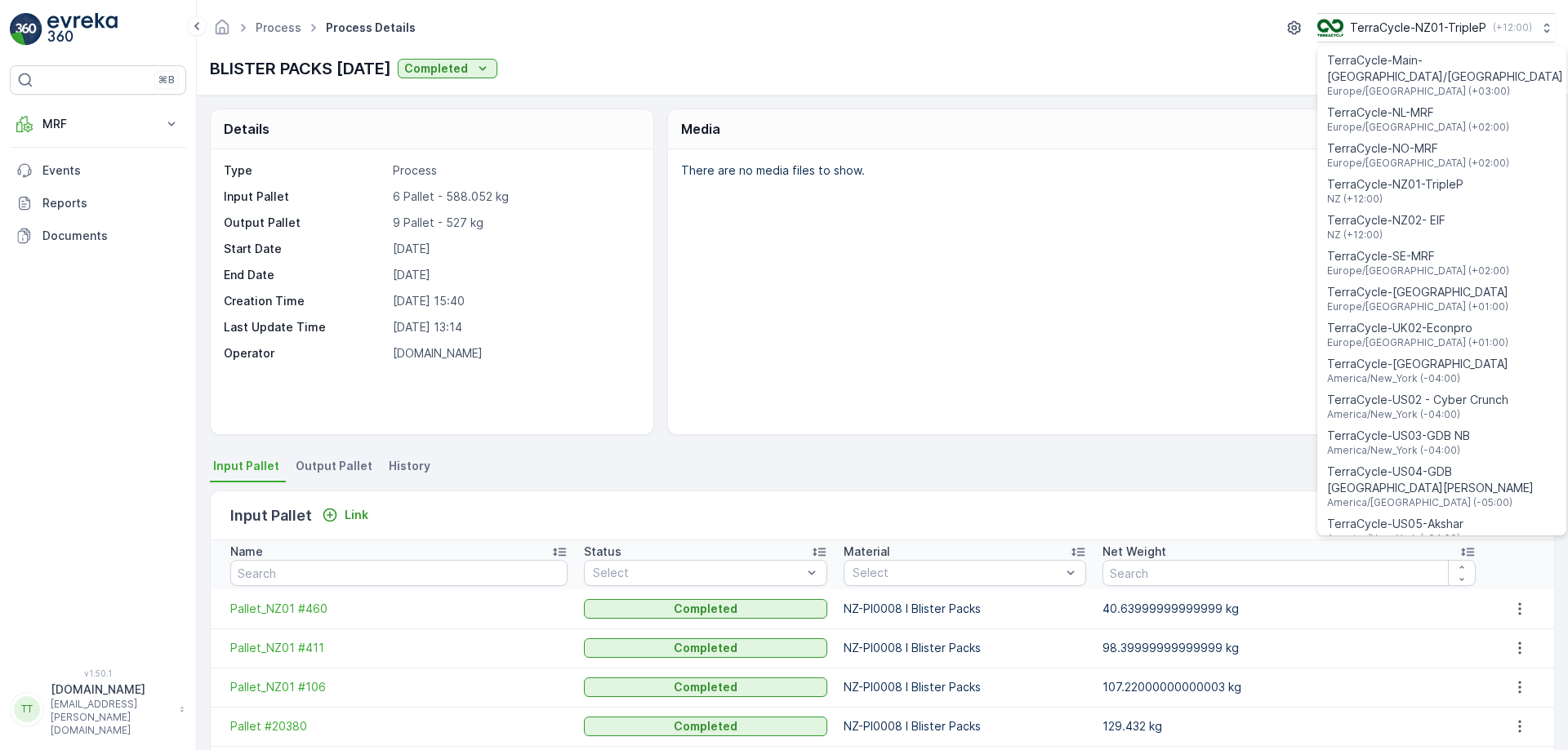
scroll to position [1173, 0]
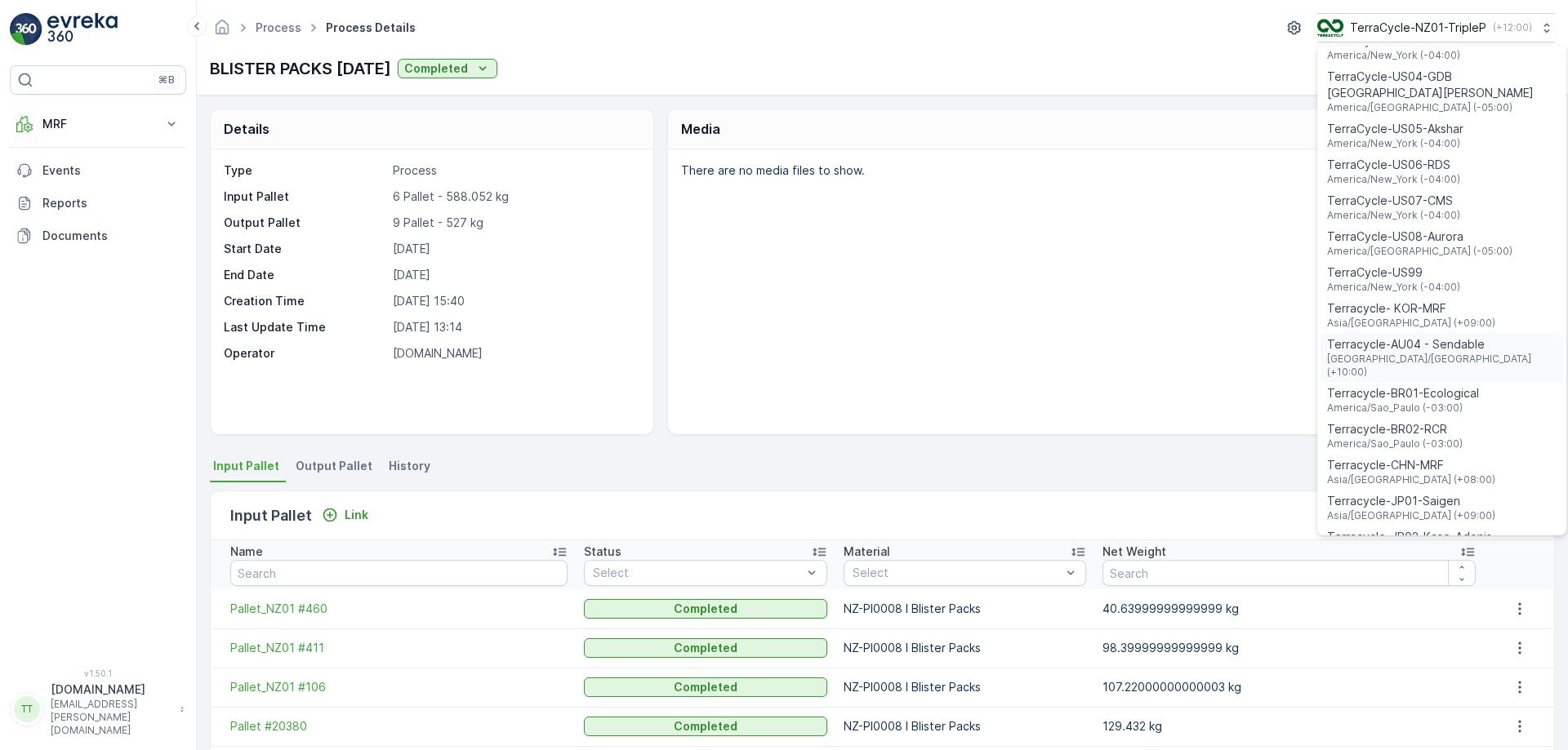
click at [1409, 336] on span "Terracycle-AU04 - Sendable" at bounding box center [1441, 344] width 229 height 16
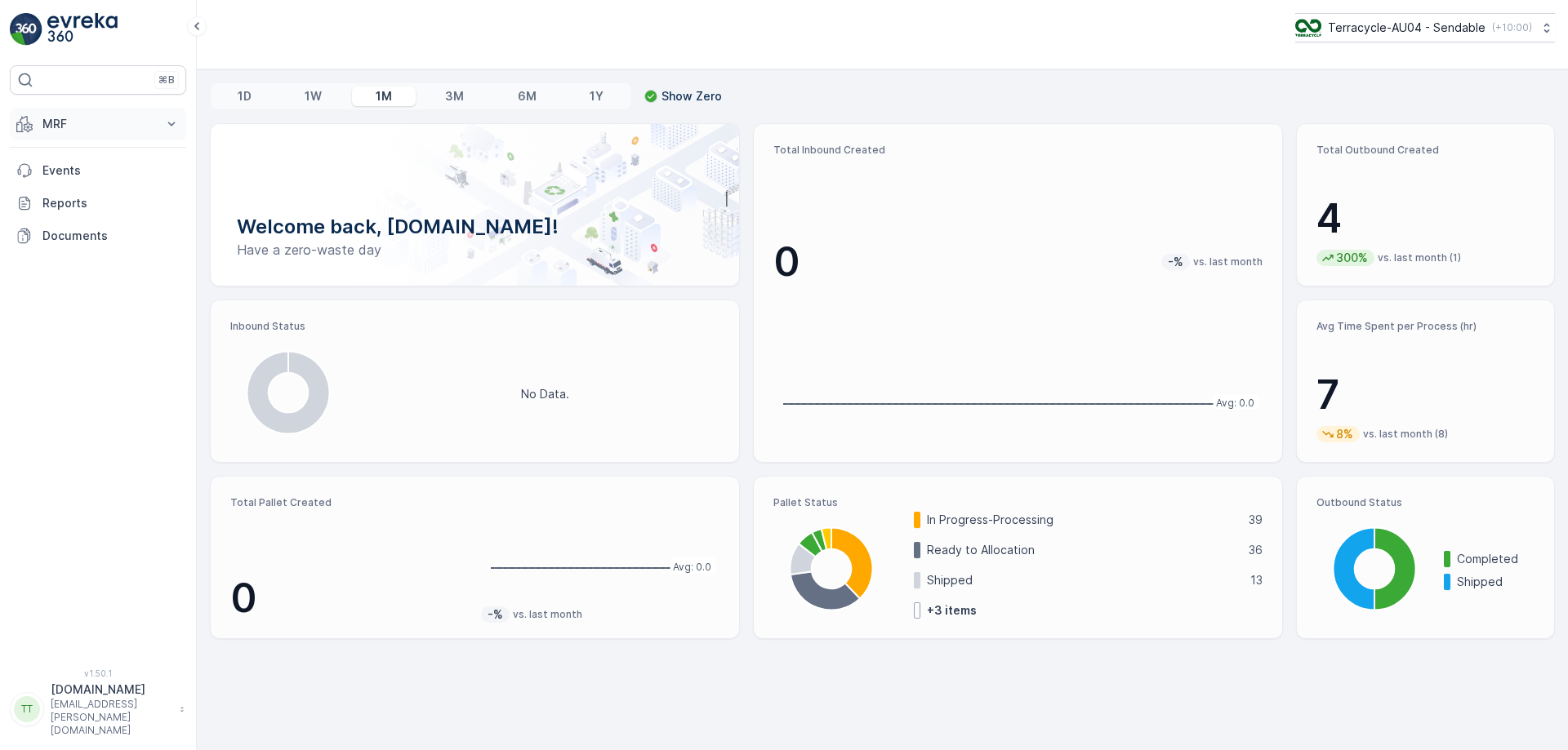
click at [117, 125] on p "MRF" at bounding box center [98, 123] width 111 height 16
click at [76, 217] on p "Process" at bounding box center [64, 220] width 44 height 16
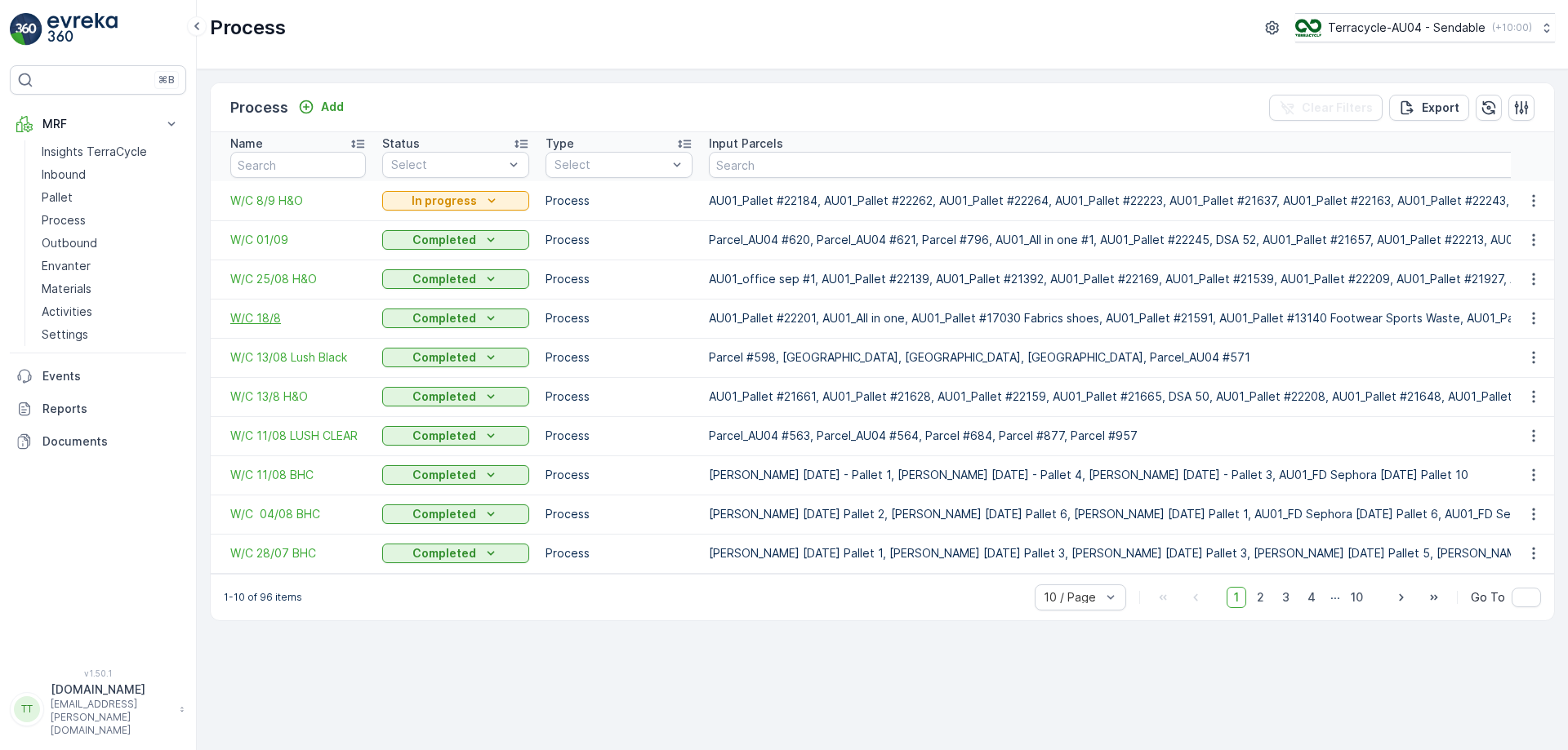
click at [260, 319] on span "W/C 18/8" at bounding box center [297, 317] width 135 height 16
click at [303, 282] on span "W/C 25/08 H&O" at bounding box center [297, 279] width 135 height 16
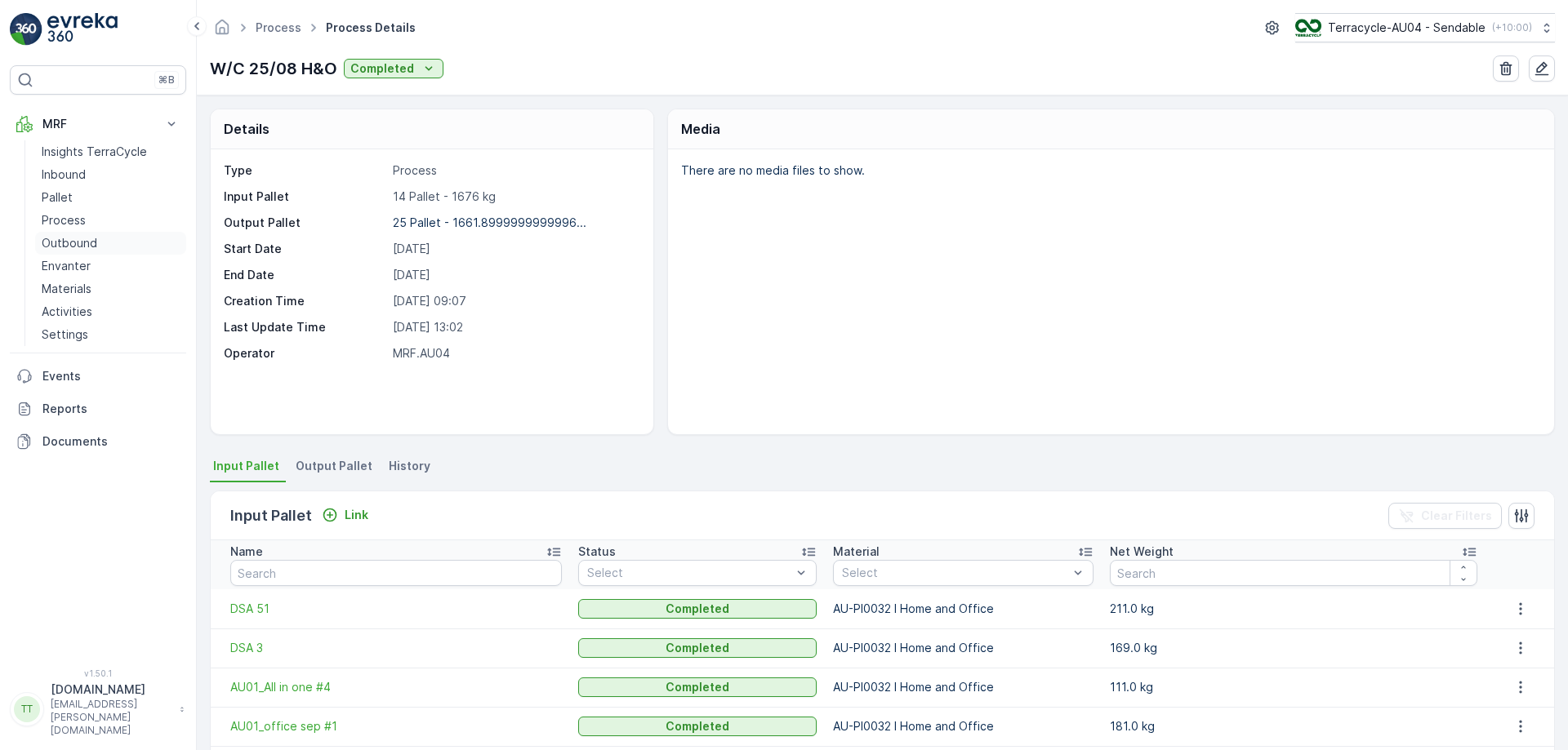
click at [102, 250] on link "Outbound" at bounding box center [111, 243] width 151 height 23
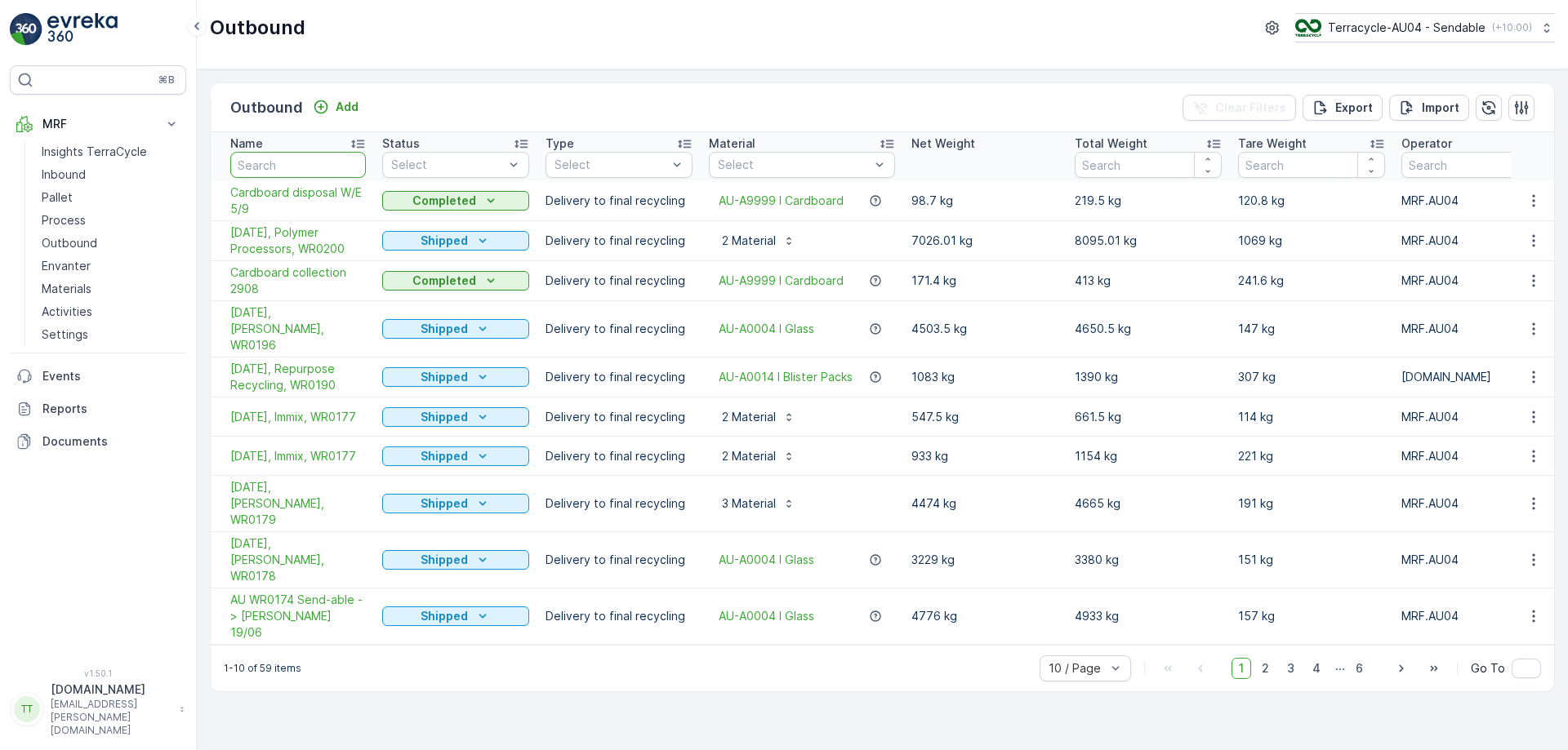
click at [290, 166] on input "text" at bounding box center [297, 165] width 135 height 26
type input "l"
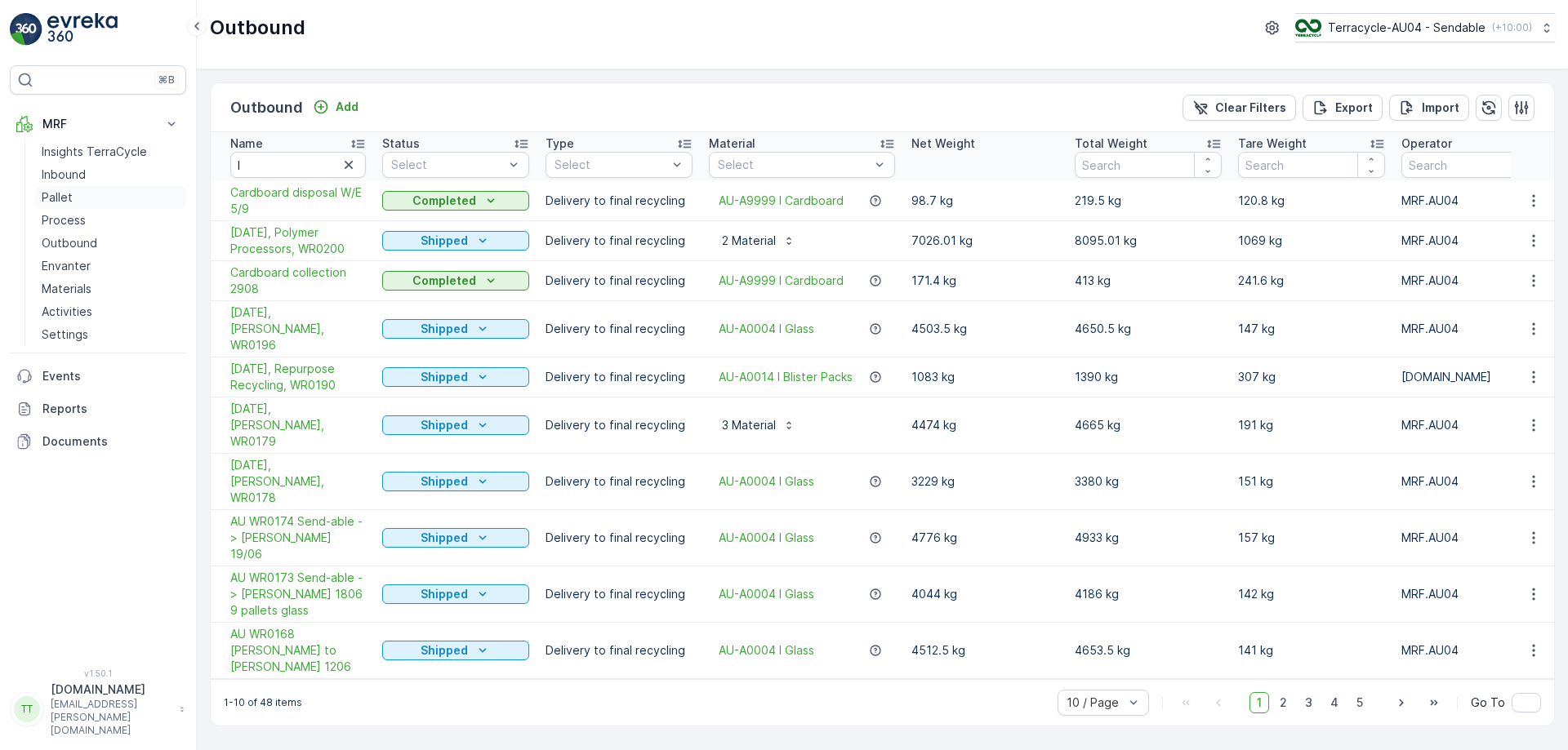
click at [72, 191] on link "Pallet" at bounding box center [111, 197] width 151 height 23
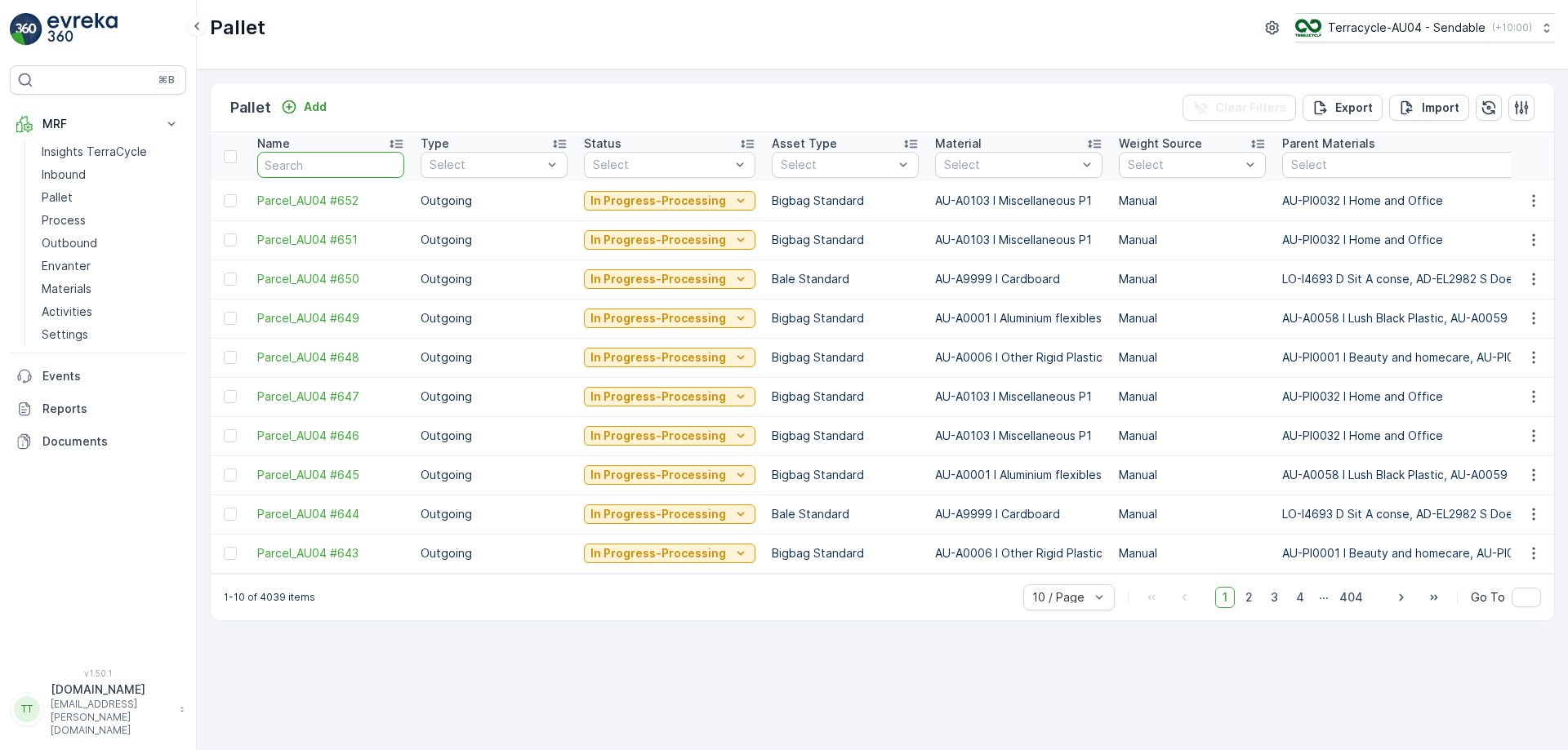
click at [312, 161] on input "text" at bounding box center [330, 165] width 147 height 26
type input "fd l"
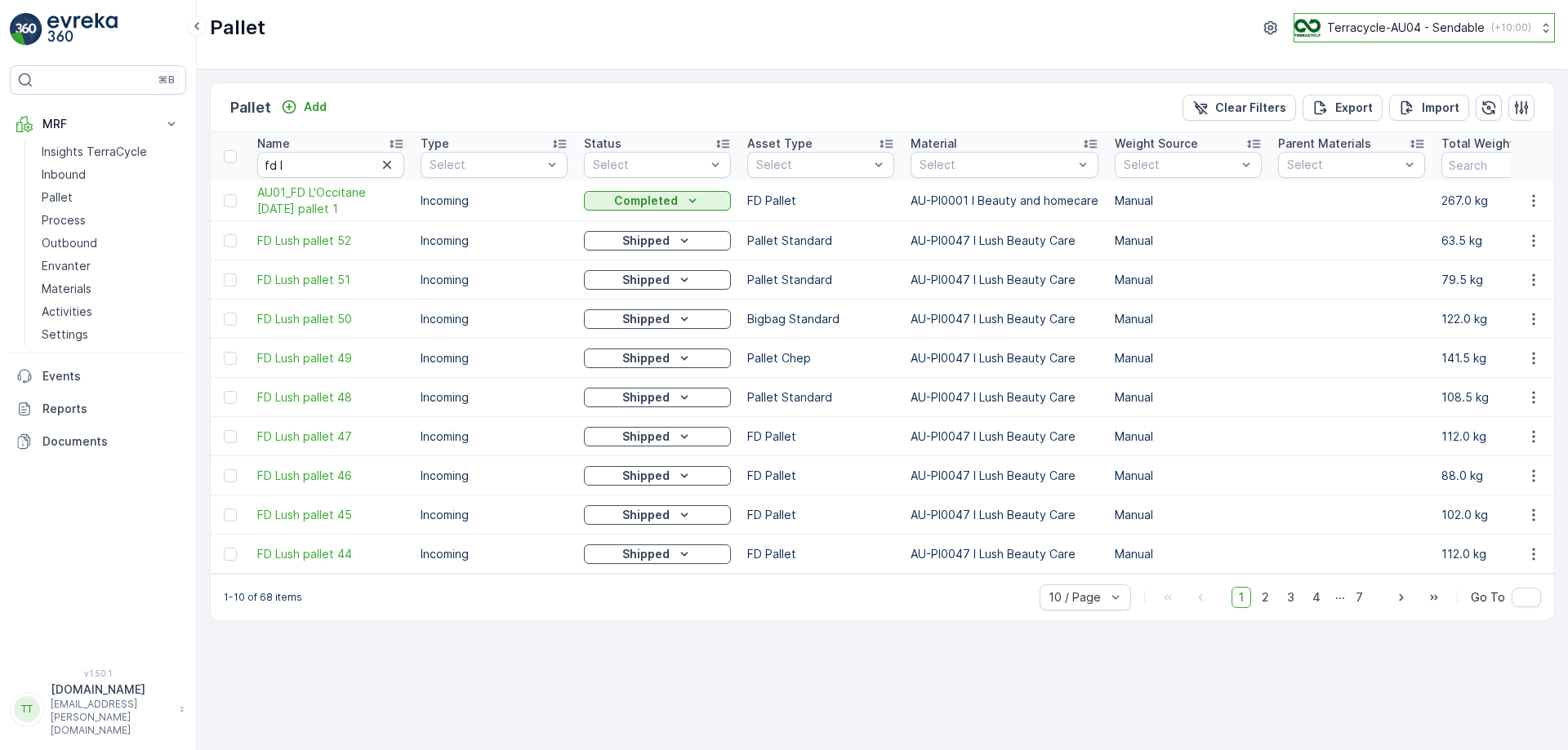
click at [1397, 24] on p "Terracycle-AU04 - Sendable" at bounding box center [1406, 27] width 158 height 16
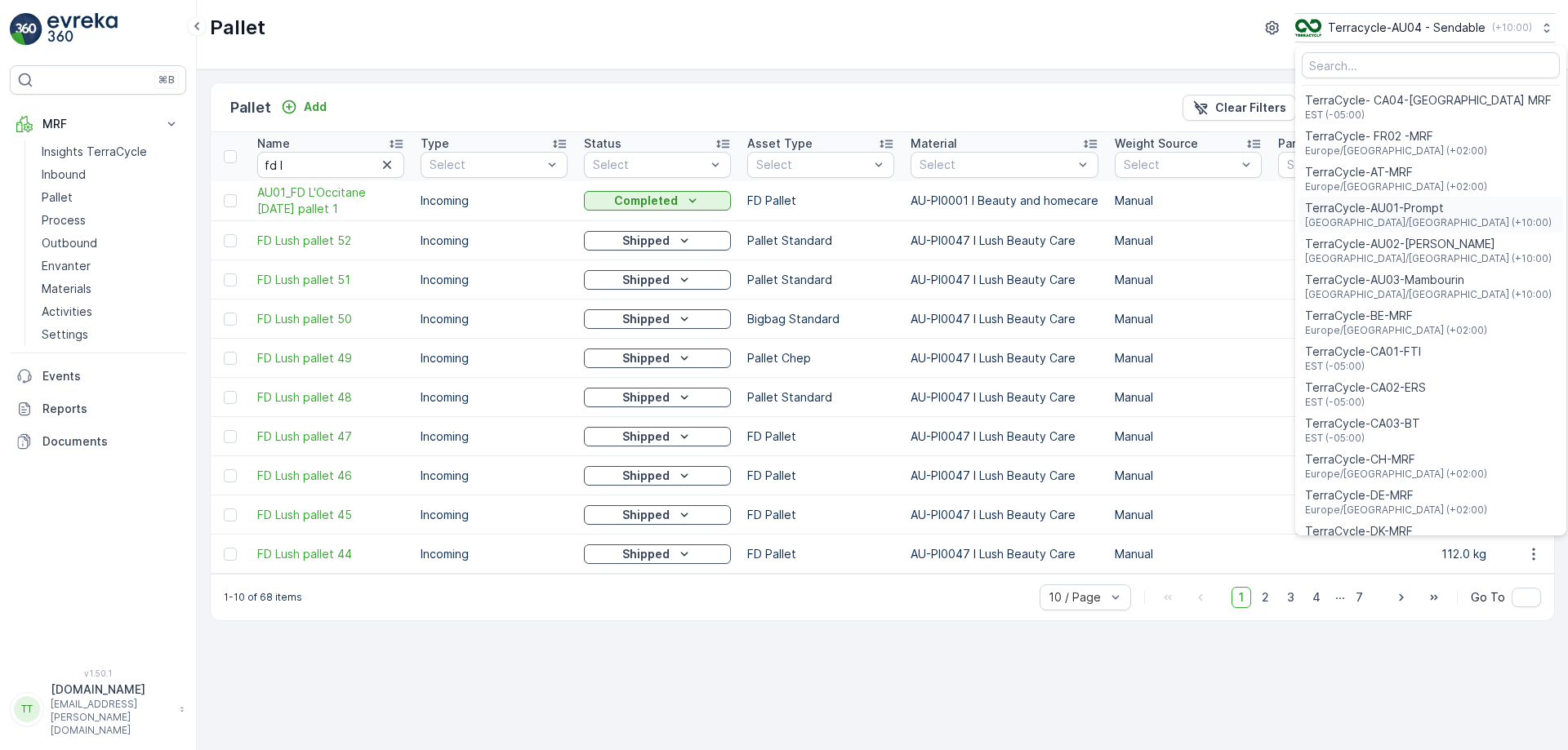
click at [1373, 219] on span "Australia/Sydney (+10:00)" at bounding box center [1428, 223] width 246 height 13
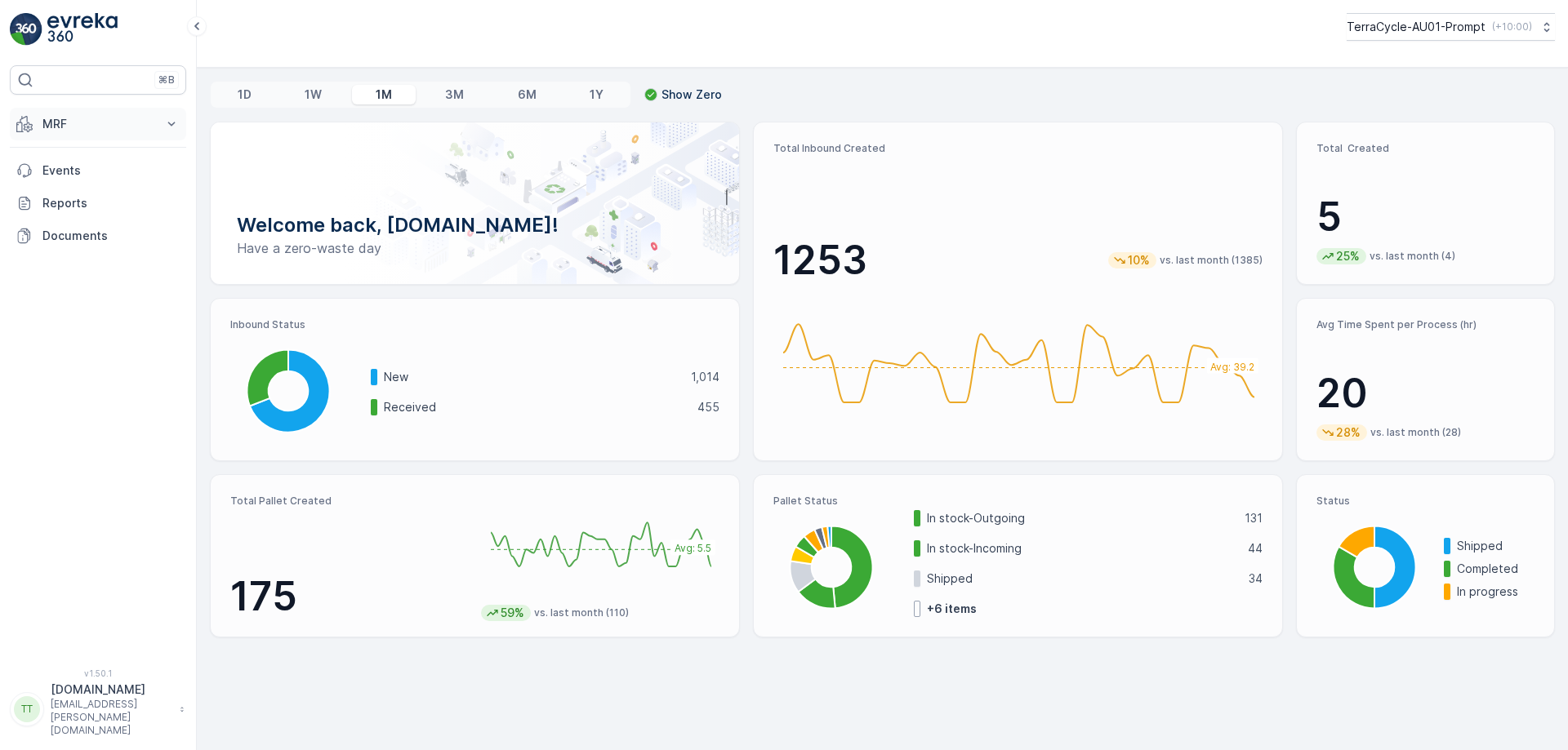
click at [87, 113] on button "MRF" at bounding box center [98, 123] width 176 height 33
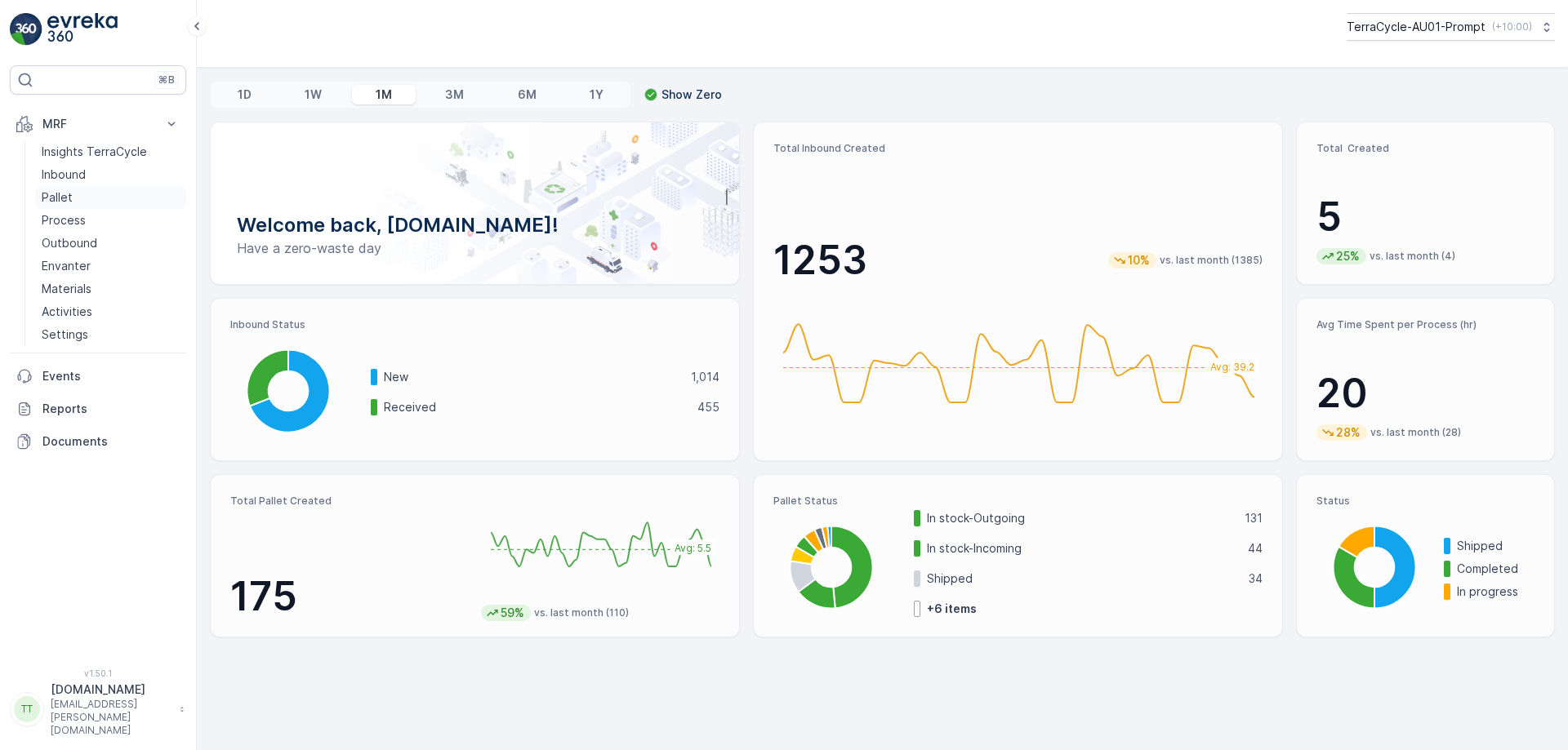
click at [86, 200] on link "Pallet" at bounding box center [111, 197] width 151 height 23
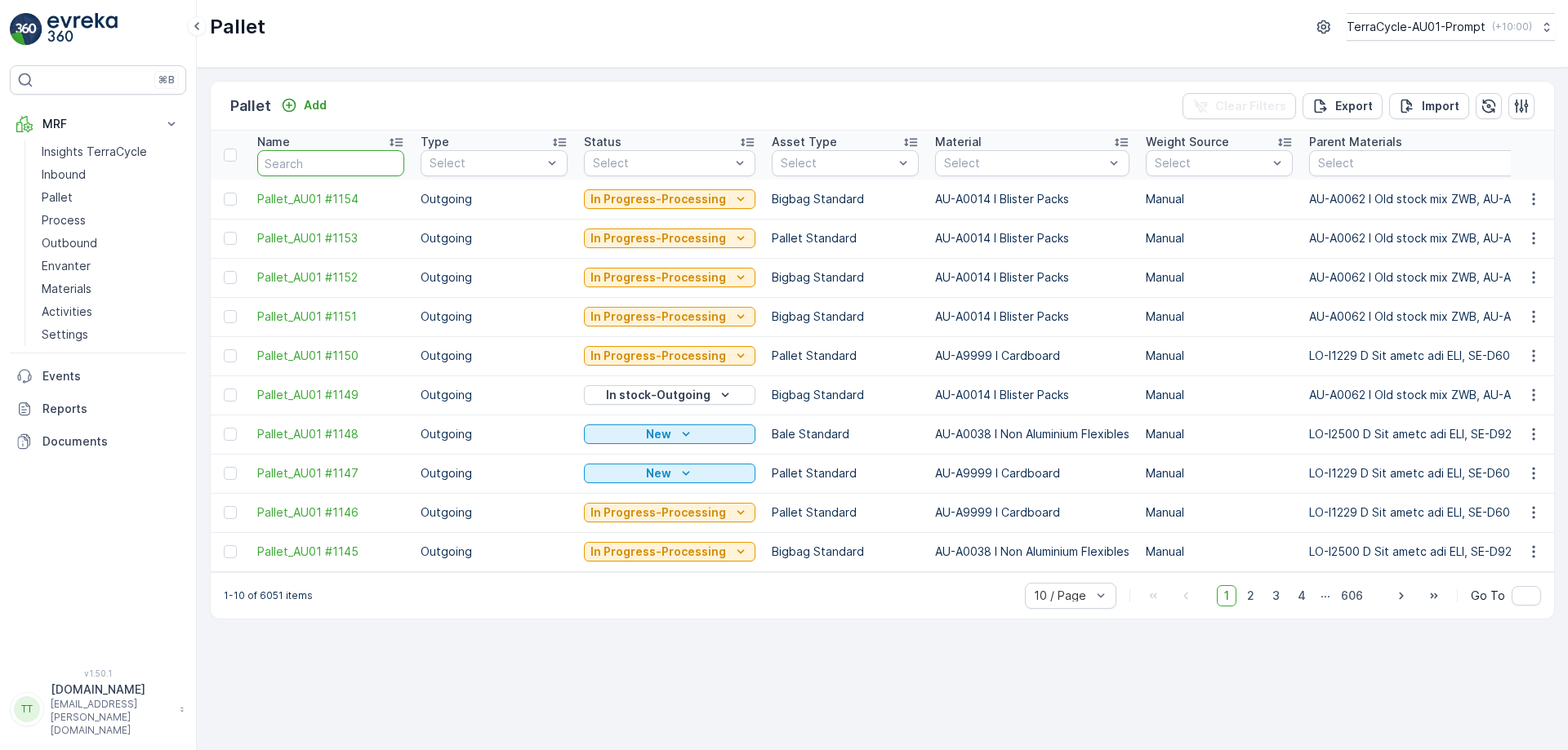
click at [323, 161] on input "text" at bounding box center [330, 163] width 147 height 26
type input "fd l"
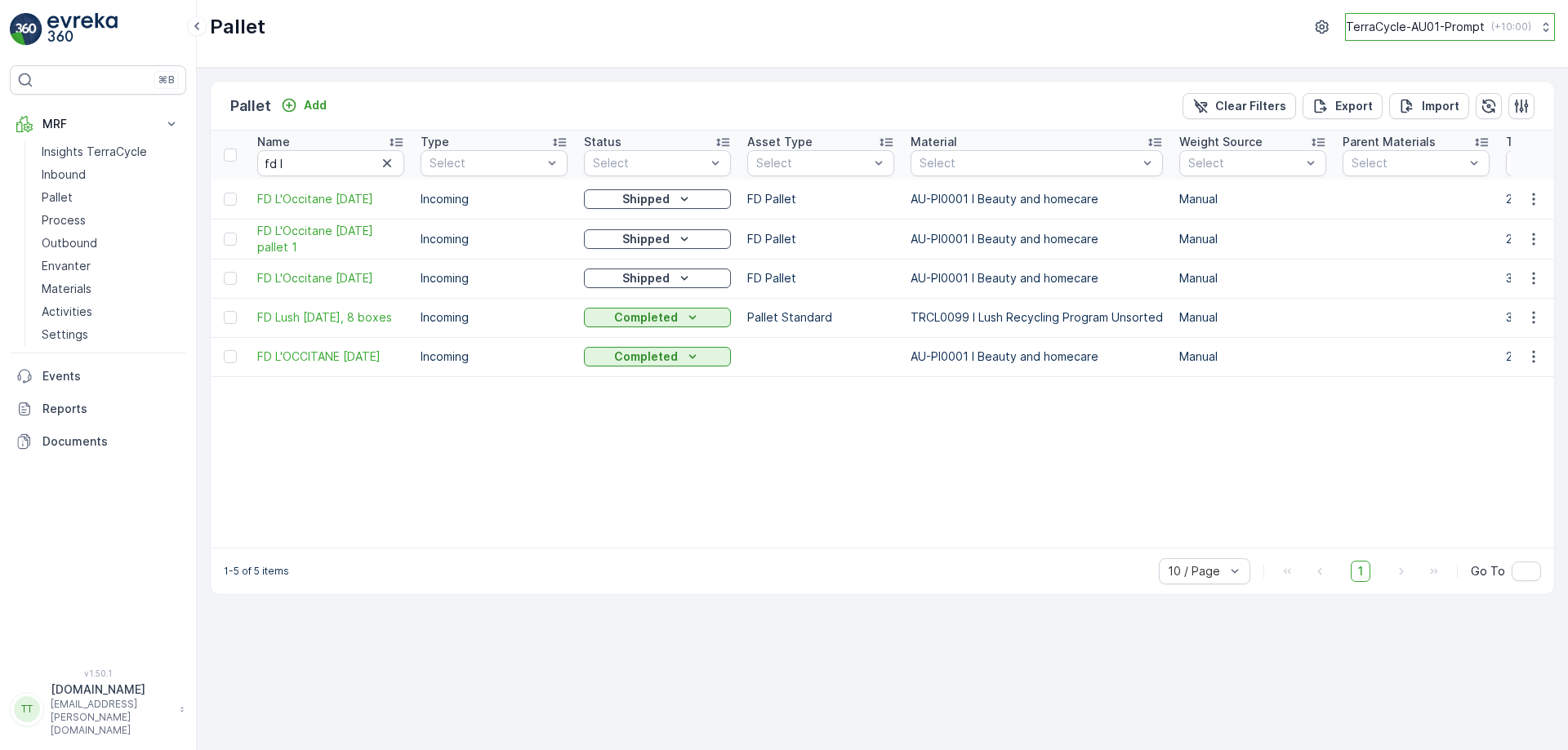
click at [1434, 20] on p "TerraCycle-AU01-Prompt" at bounding box center [1415, 26] width 139 height 16
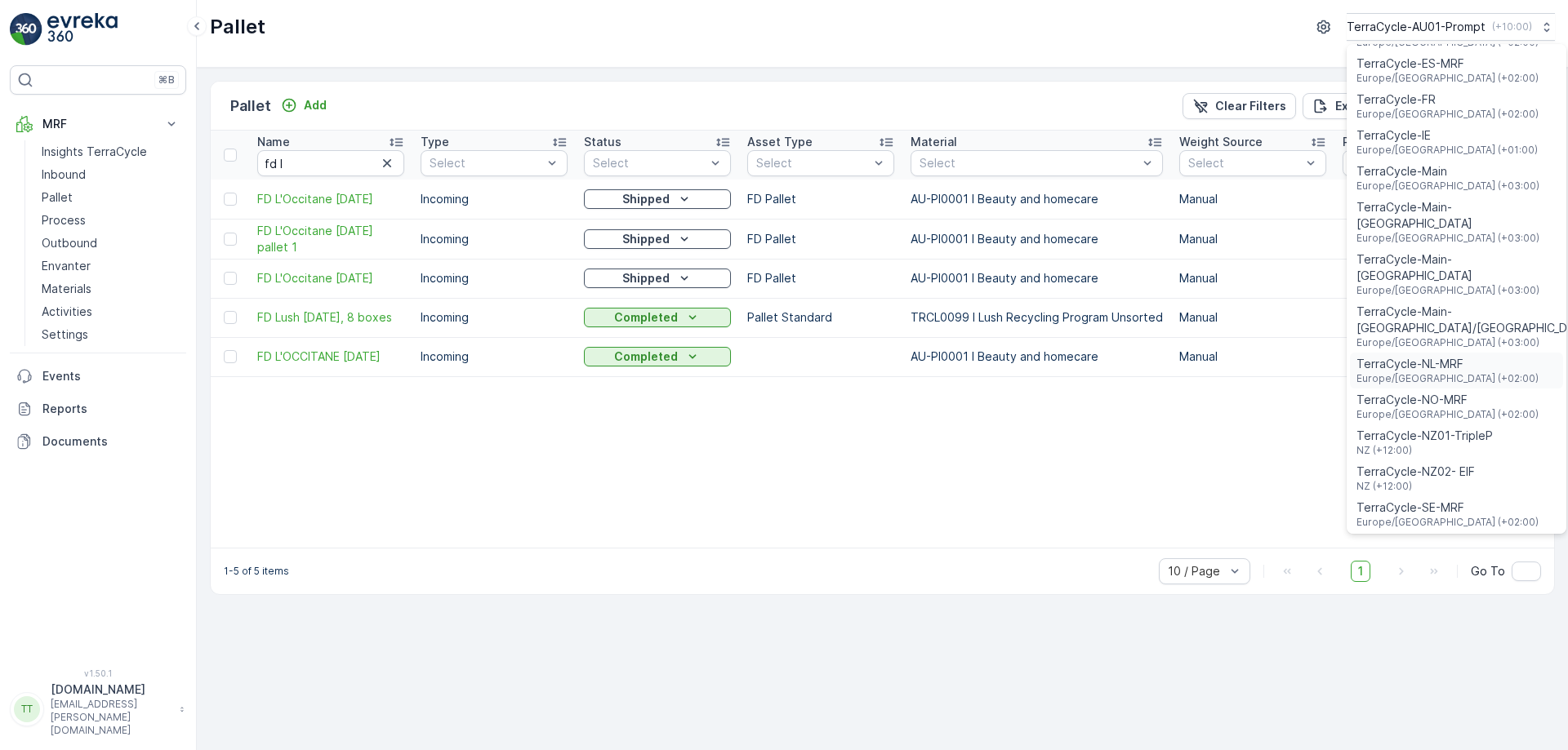
scroll to position [559, 0]
click at [1438, 443] on span "NZ (+12:00)" at bounding box center [1424, 450] width 136 height 13
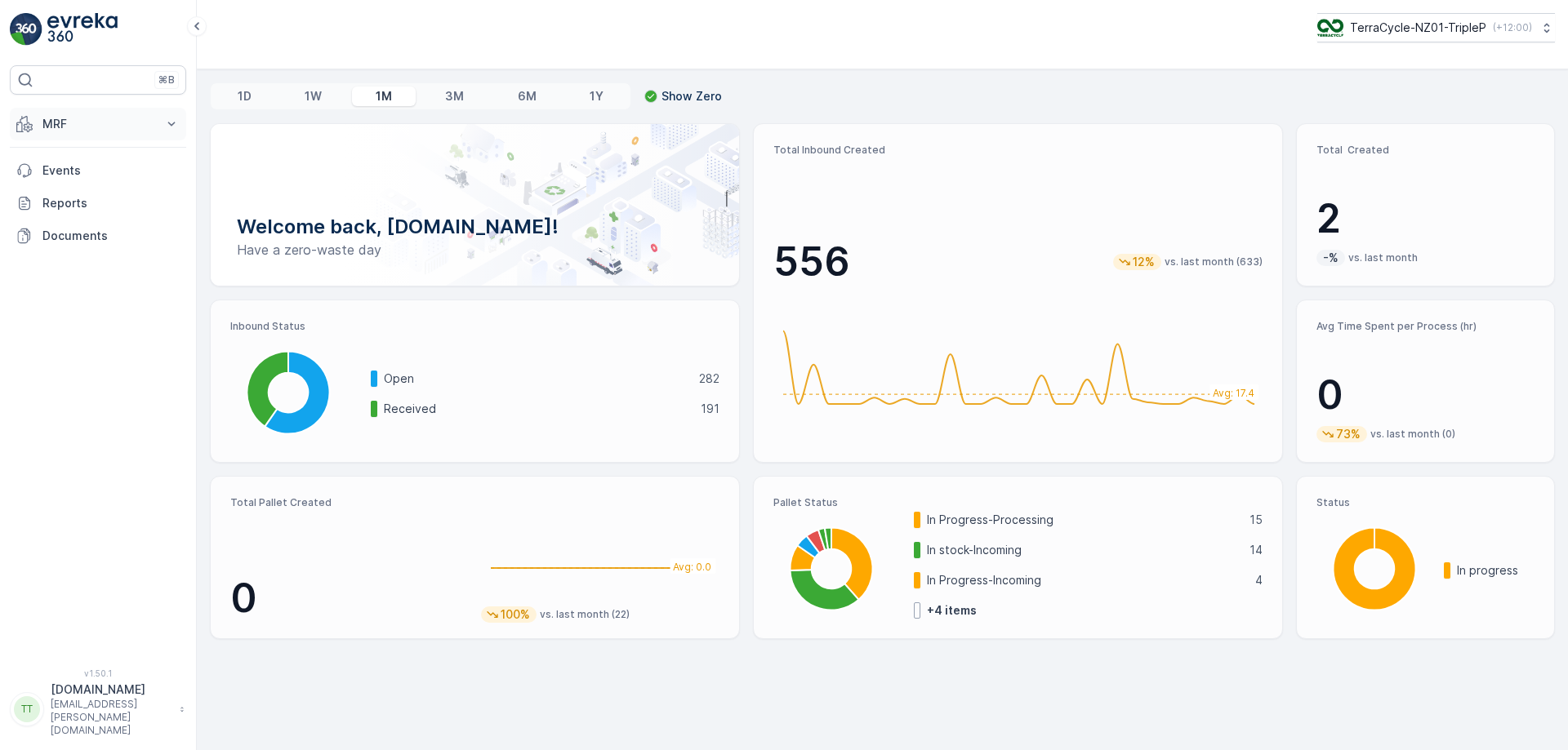
click at [153, 125] on p "MRF" at bounding box center [98, 123] width 111 height 16
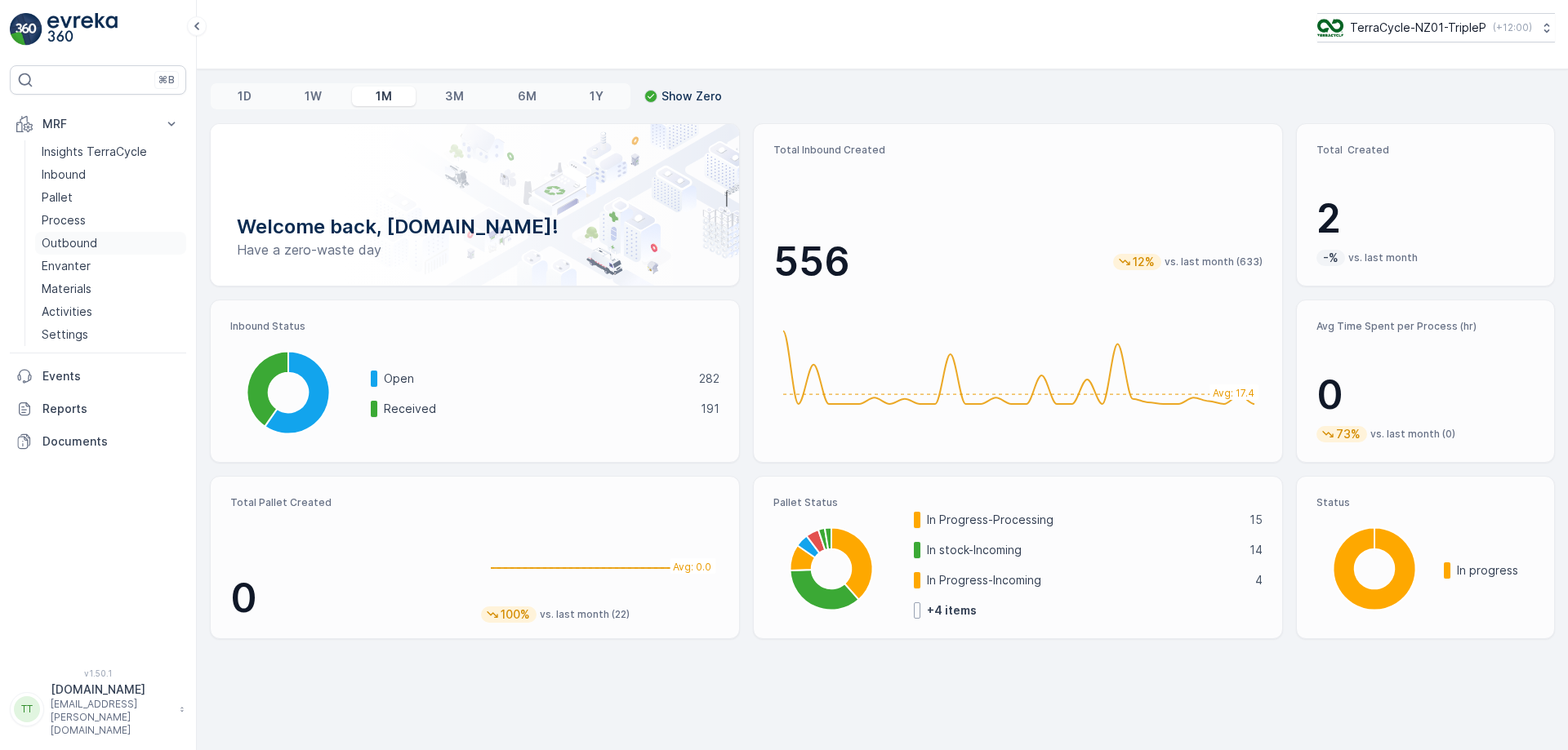
click at [92, 241] on p "Outbound" at bounding box center [70, 243] width 55 height 16
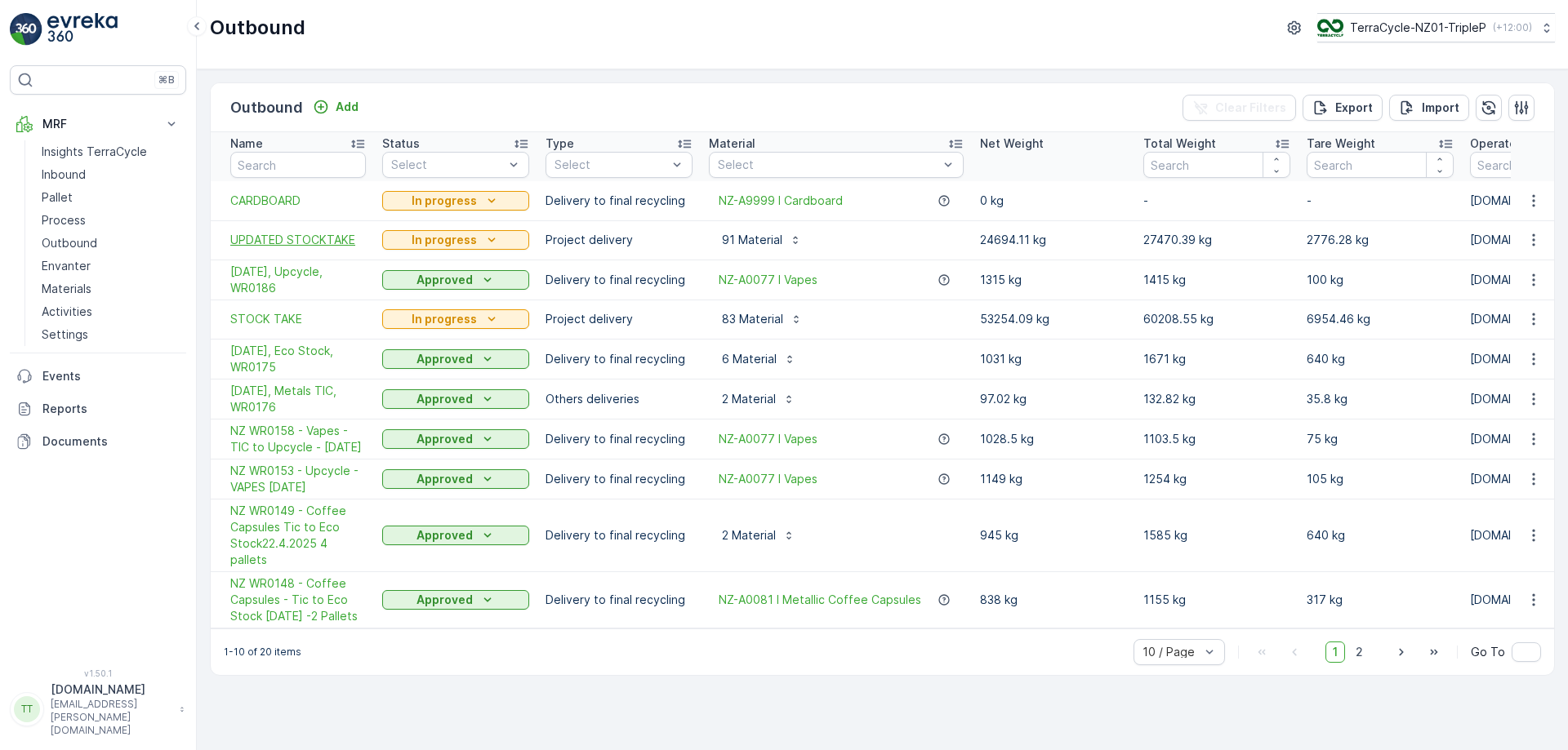
click at [282, 233] on span "UPDATED STOCKTAKE" at bounding box center [297, 239] width 135 height 16
